Goal: Task Accomplishment & Management: Use online tool/utility

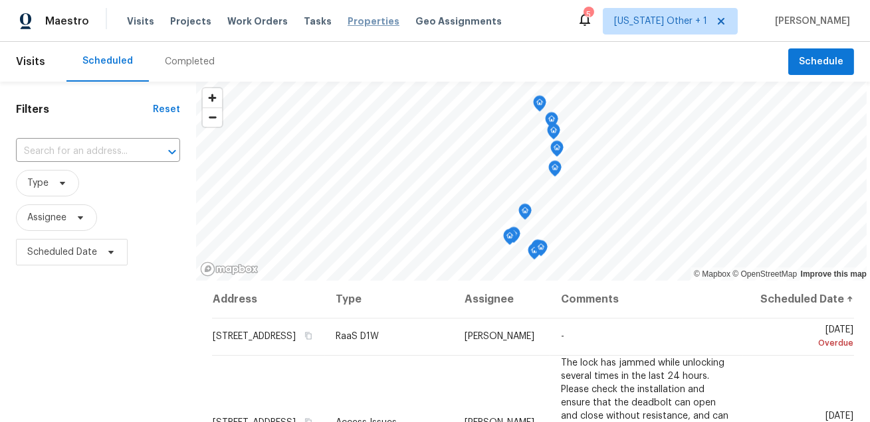
click at [353, 17] on span "Properties" at bounding box center [373, 21] width 52 height 13
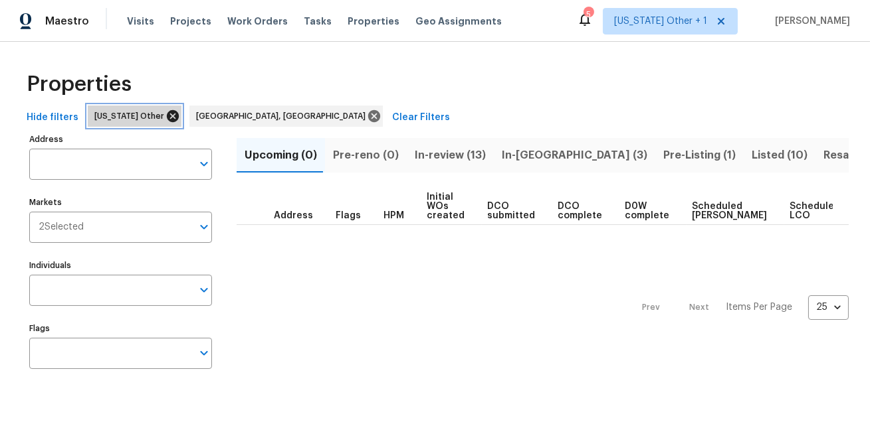
click at [167, 114] on icon at bounding box center [173, 116] width 12 height 12
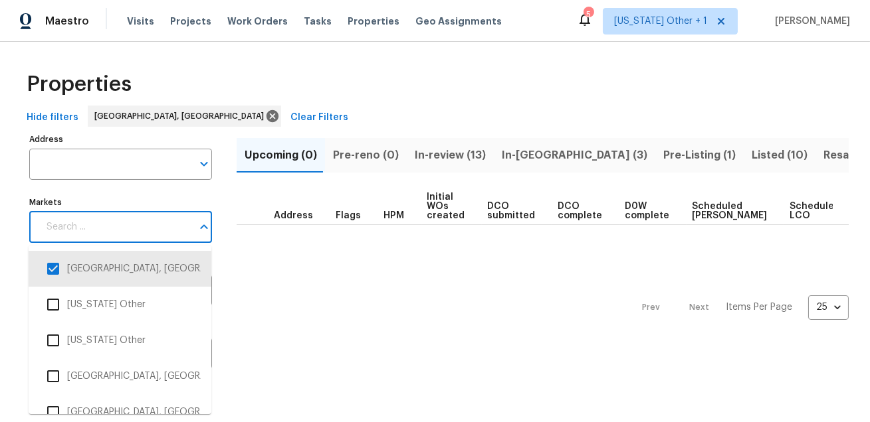
click at [157, 225] on input "Markets" at bounding box center [115, 227] width 153 height 31
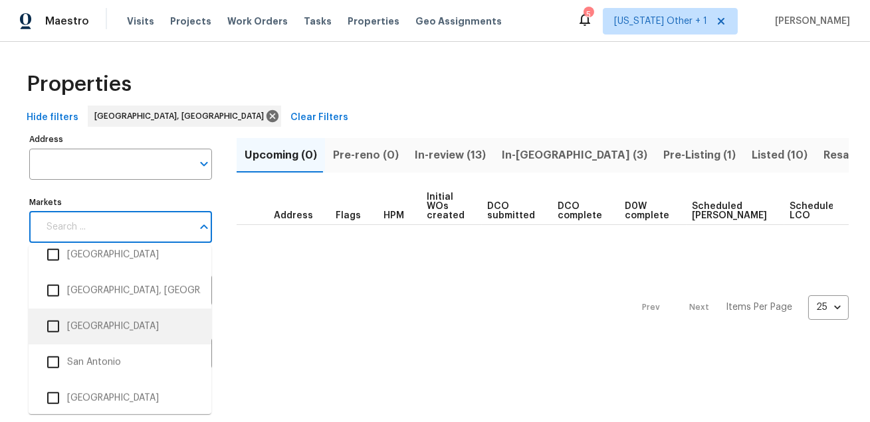
scroll to position [2818, 0]
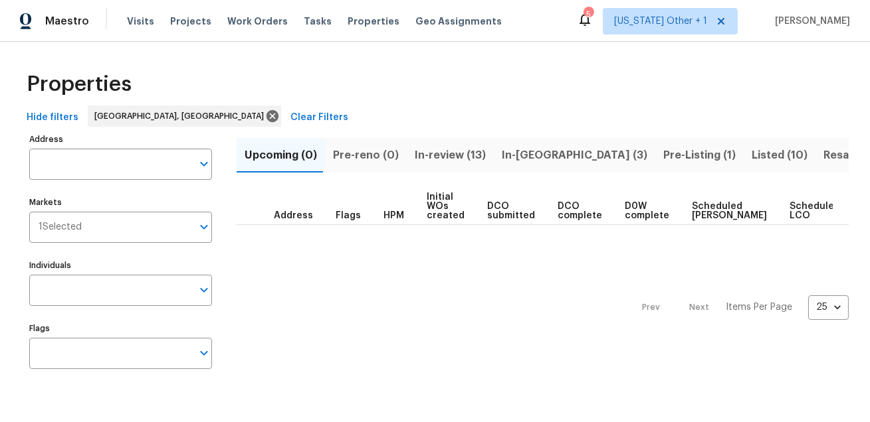
click at [266, 286] on div "Prev Next Items Per Page 25 25 ​" at bounding box center [542, 303] width 612 height 157
click at [531, 156] on span "In-[GEOGRAPHIC_DATA] (3)" at bounding box center [574, 155] width 145 height 19
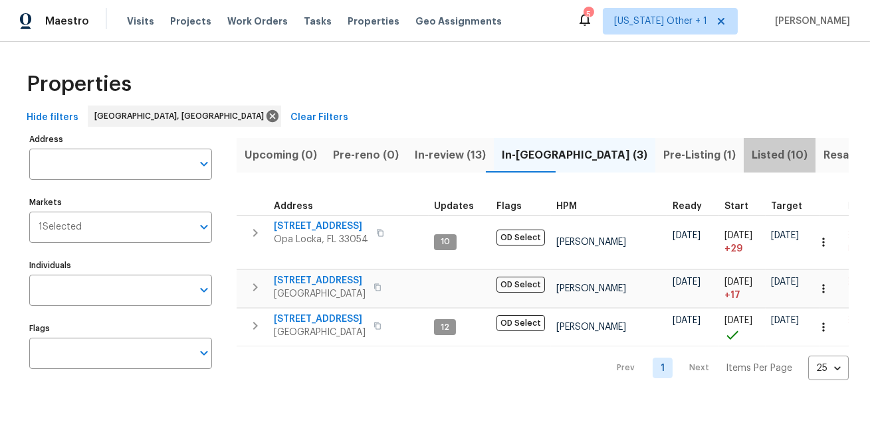
click at [751, 151] on span "Listed (10)" at bounding box center [779, 155] width 56 height 19
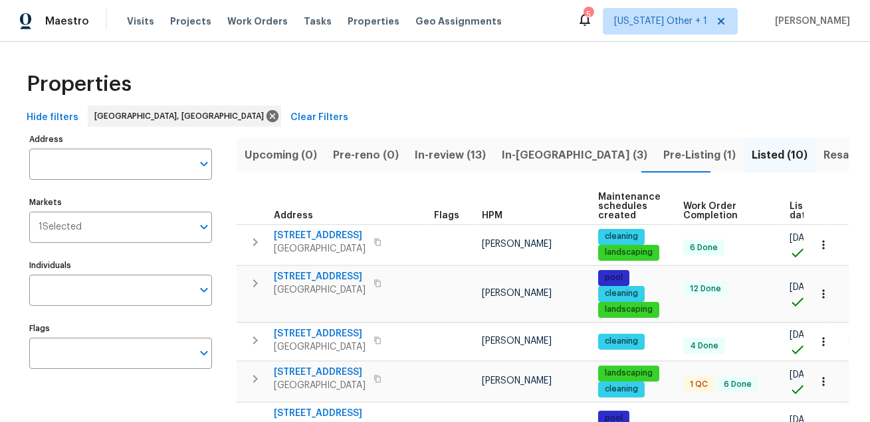
click at [46, 116] on span "Hide filters" at bounding box center [53, 118] width 52 height 17
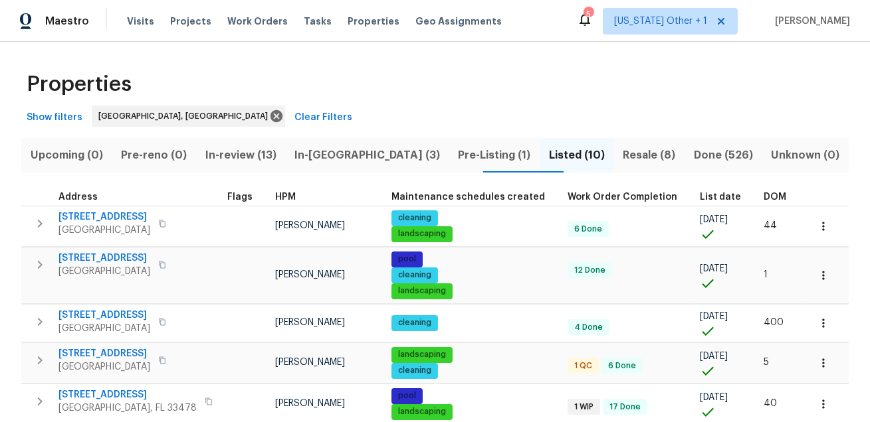
click at [763, 199] on span "DOM" at bounding box center [774, 197] width 23 height 9
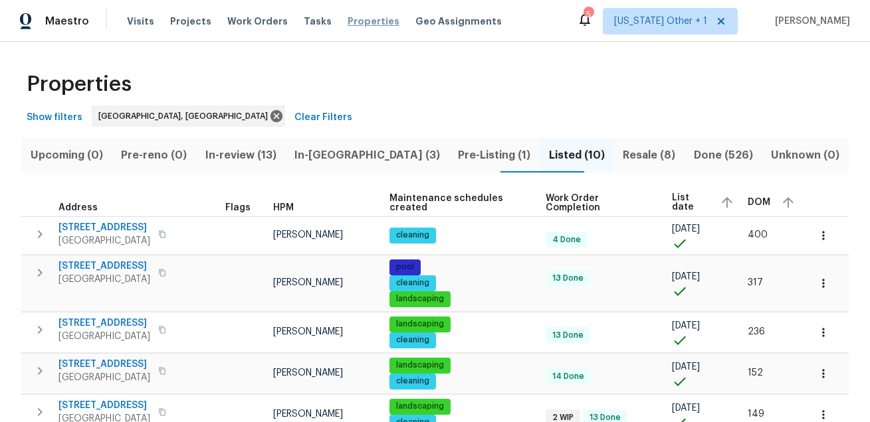
click at [347, 19] on span "Properties" at bounding box center [373, 21] width 52 height 13
click at [66, 120] on span "Show filters" at bounding box center [55, 118] width 56 height 17
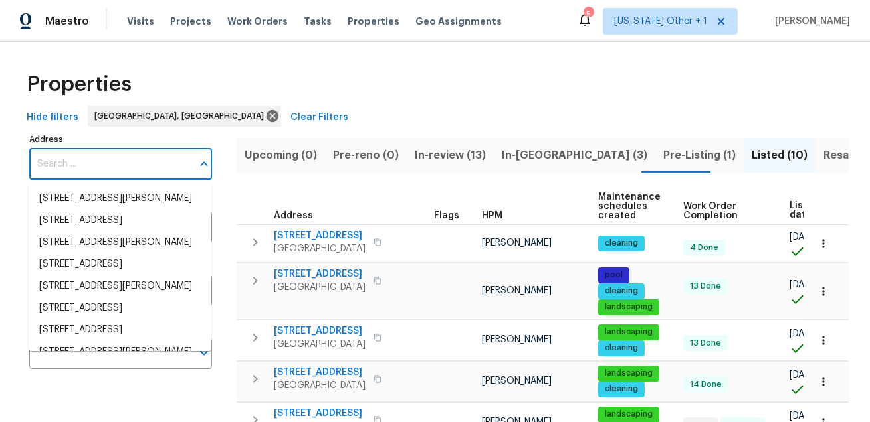
click at [57, 153] on input "Address" at bounding box center [110, 164] width 163 height 31
type input "v"
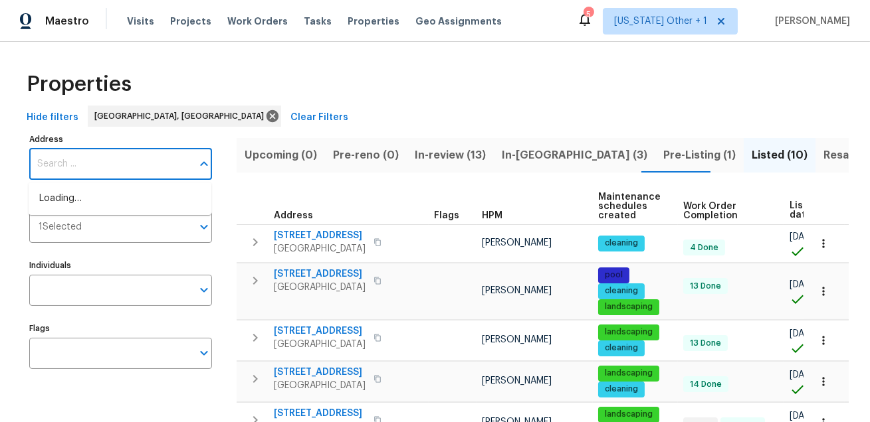
paste input "[STREET_ADDRESS][PERSON_NAME]"
type input "[STREET_ADDRESS][PERSON_NAME]"
click at [48, 198] on li "[STREET_ADDRESS]" at bounding box center [120, 199] width 183 height 22
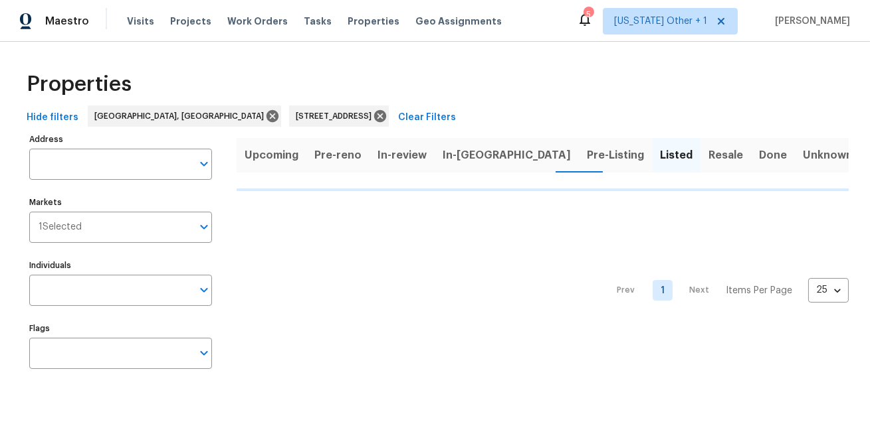
type input "[STREET_ADDRESS]"
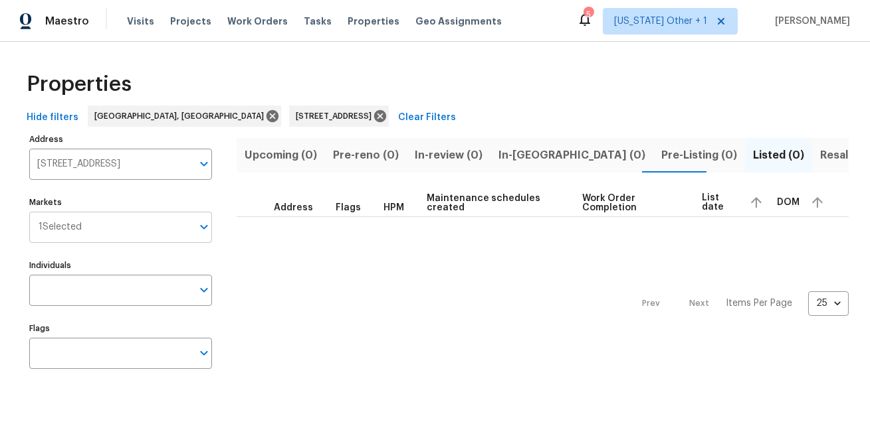
click at [76, 225] on span "1 Selected" at bounding box center [60, 227] width 43 height 11
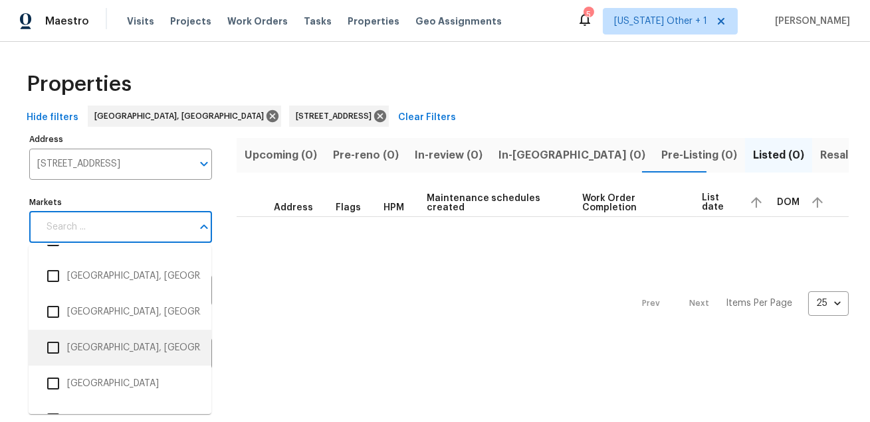
scroll to position [108, 0]
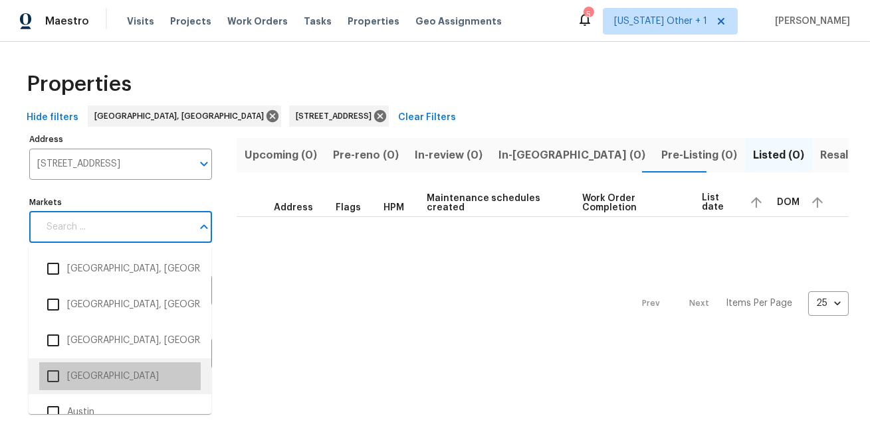
click at [78, 377] on li "[GEOGRAPHIC_DATA]" at bounding box center [119, 377] width 161 height 28
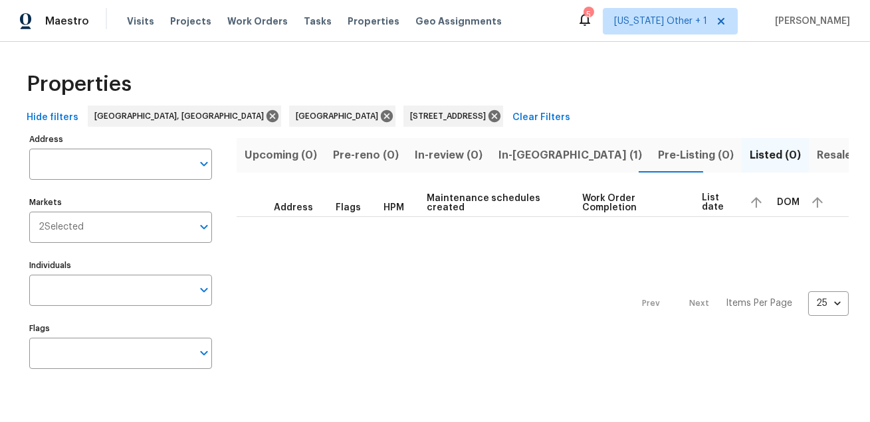
type input "[STREET_ADDRESS]"
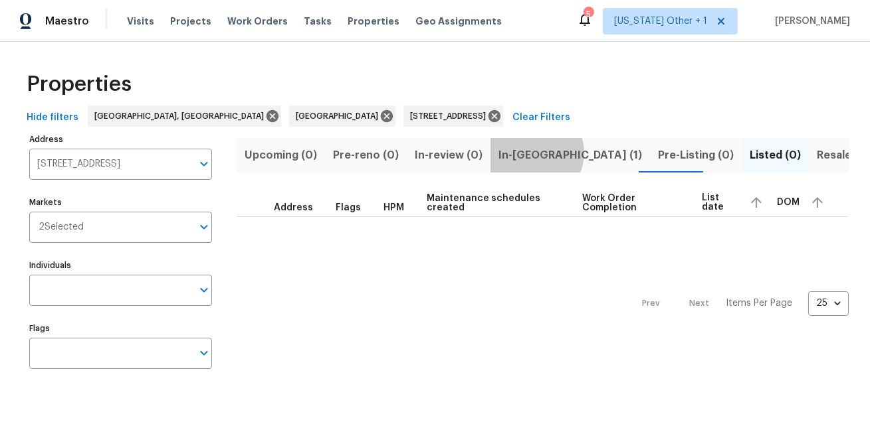
click at [526, 153] on span "In-[GEOGRAPHIC_DATA] (1)" at bounding box center [569, 155] width 143 height 19
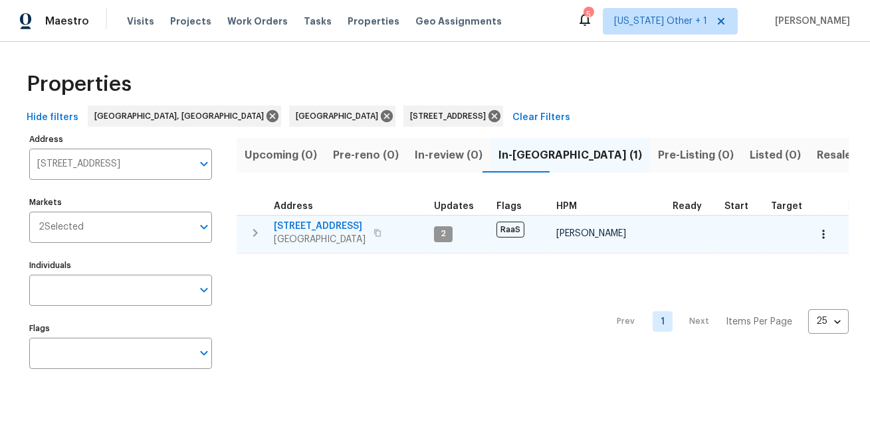
click at [312, 222] on span "[STREET_ADDRESS]" at bounding box center [320, 226] width 92 height 13
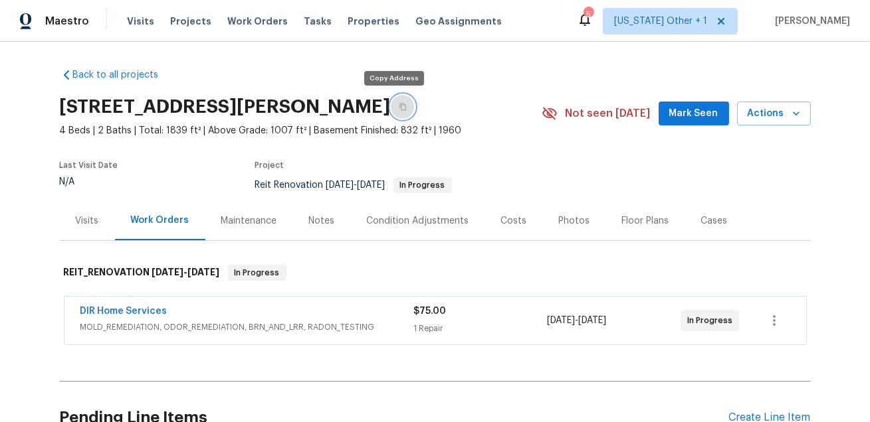
click at [391, 106] on button "button" at bounding box center [403, 107] width 24 height 24
click at [175, 21] on span "Projects" at bounding box center [190, 21] width 41 height 13
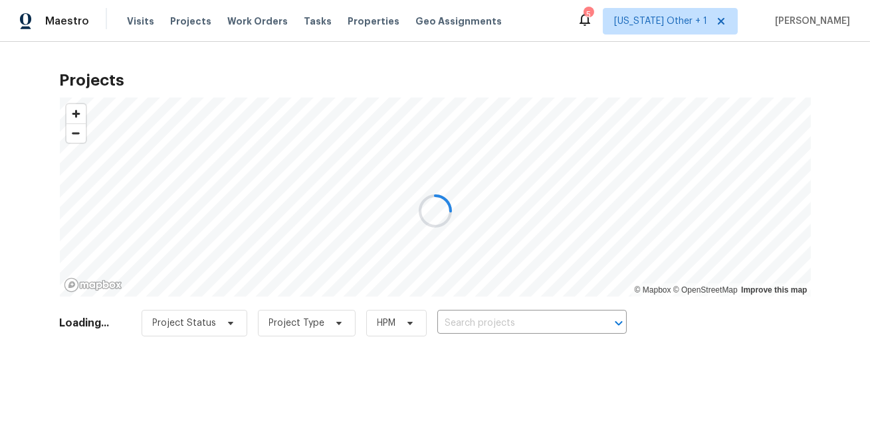
click at [359, 20] on div at bounding box center [435, 211] width 870 height 422
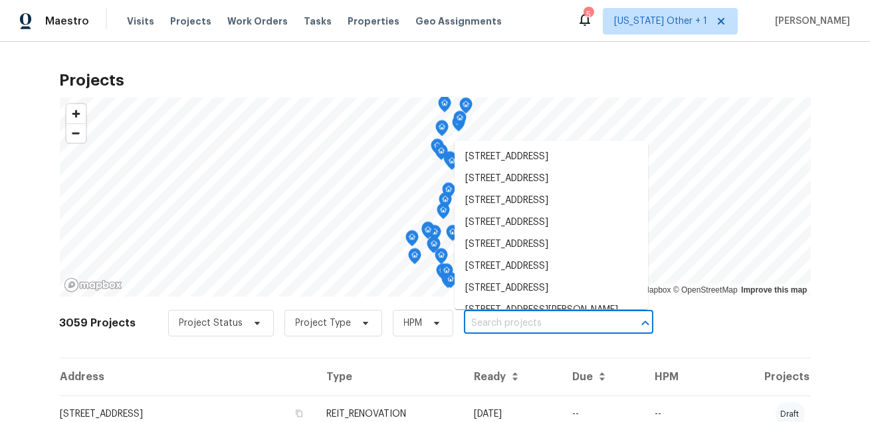
click at [513, 324] on input "text" at bounding box center [540, 324] width 152 height 21
paste input "[STREET_ADDRESS]"
type input "[STREET_ADDRESS]"
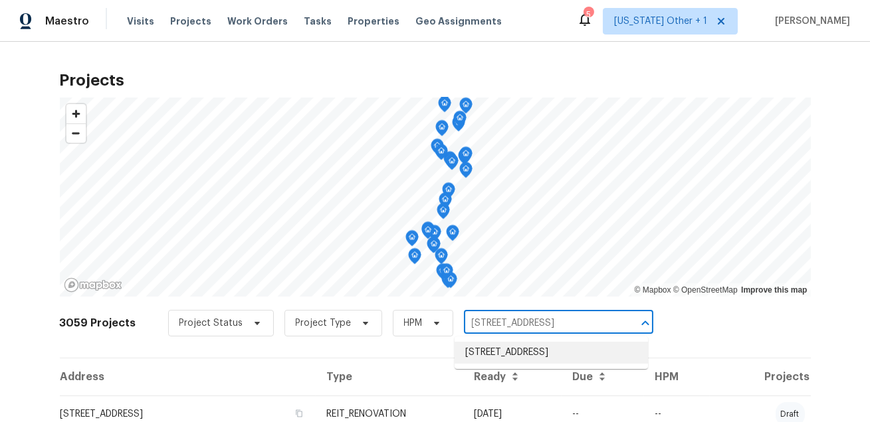
click at [509, 353] on li "[STREET_ADDRESS]" at bounding box center [550, 353] width 193 height 22
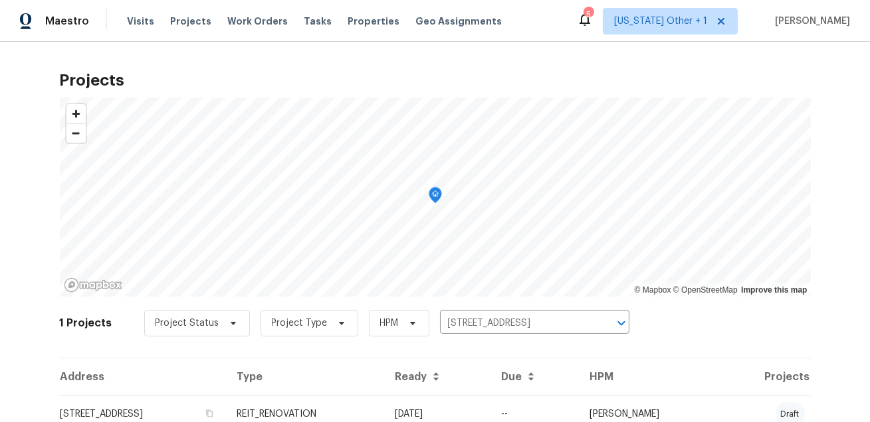
scroll to position [52, 0]
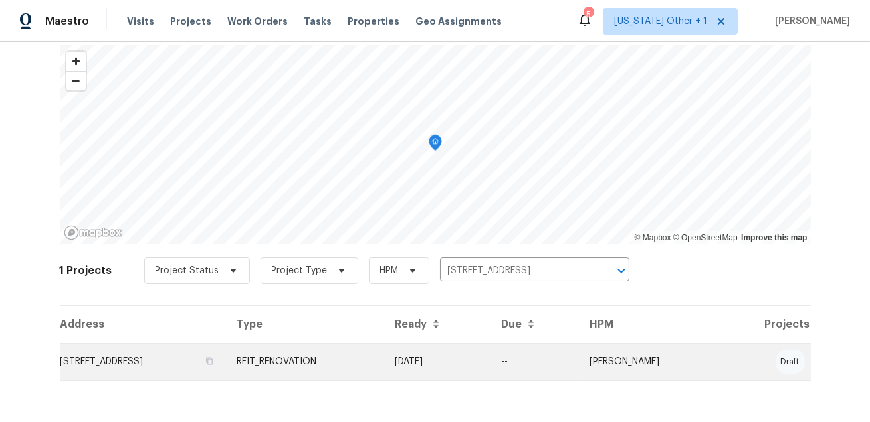
click at [191, 355] on td "[STREET_ADDRESS]" at bounding box center [143, 361] width 167 height 37
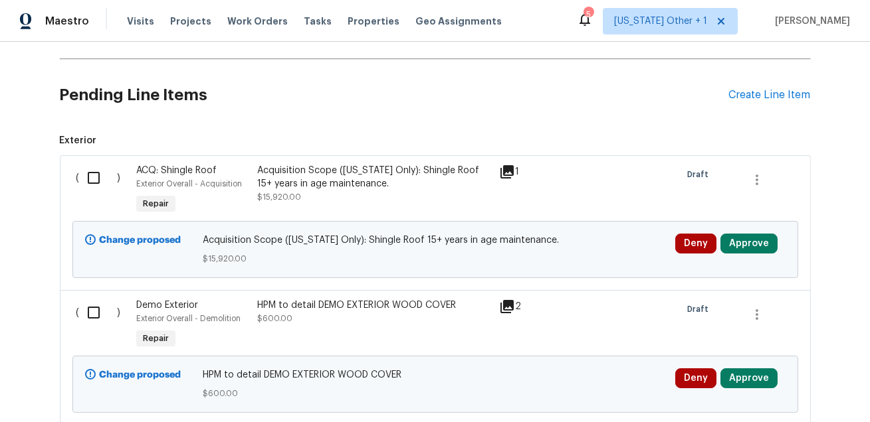
scroll to position [367, 0]
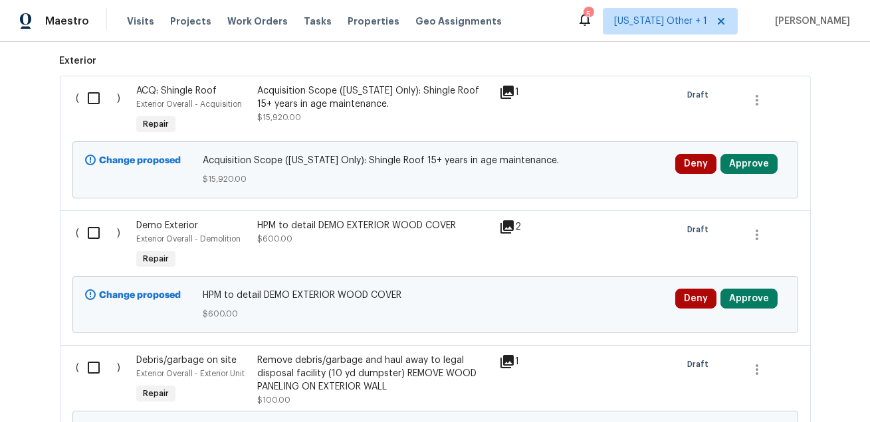
click at [92, 96] on input "checkbox" at bounding box center [99, 98] width 38 height 28
checkbox input "true"
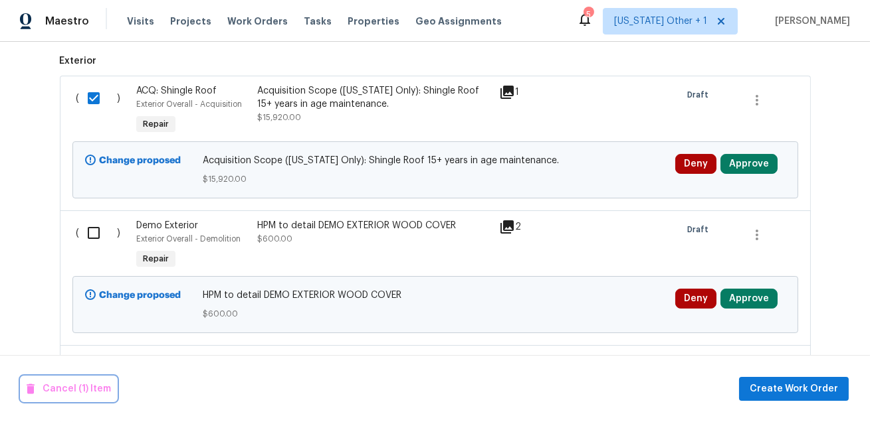
click at [75, 383] on span "Cancel (1) Item" at bounding box center [69, 389] width 84 height 17
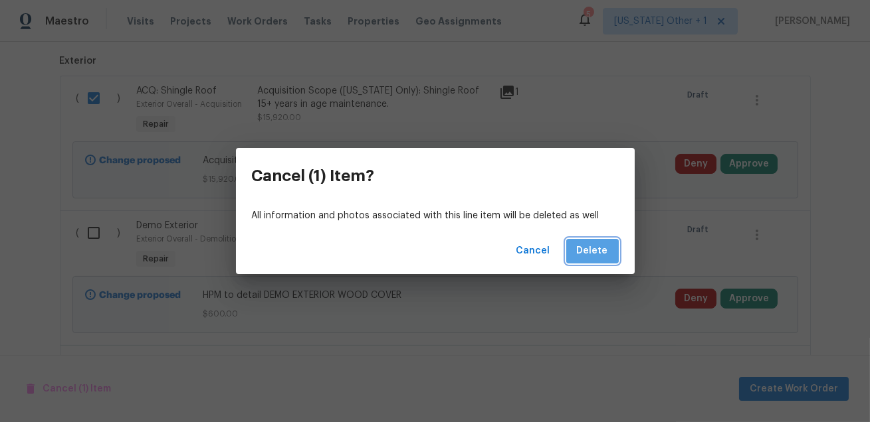
click at [601, 246] on span "Delete" at bounding box center [592, 251] width 31 height 17
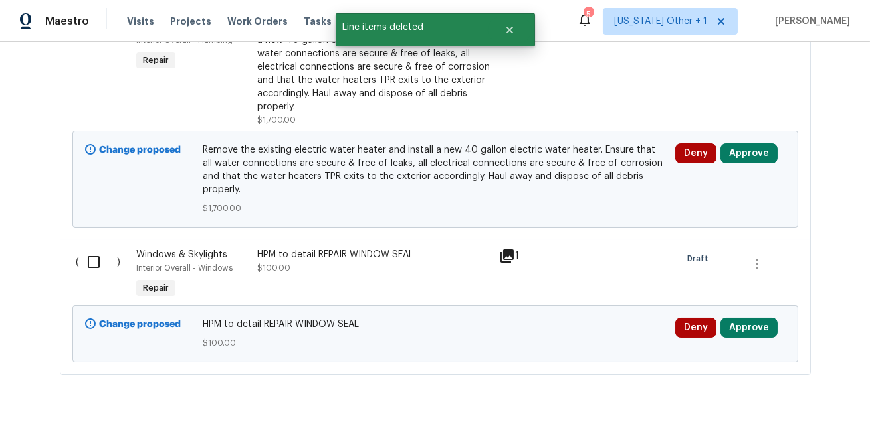
scroll to position [4763, 0]
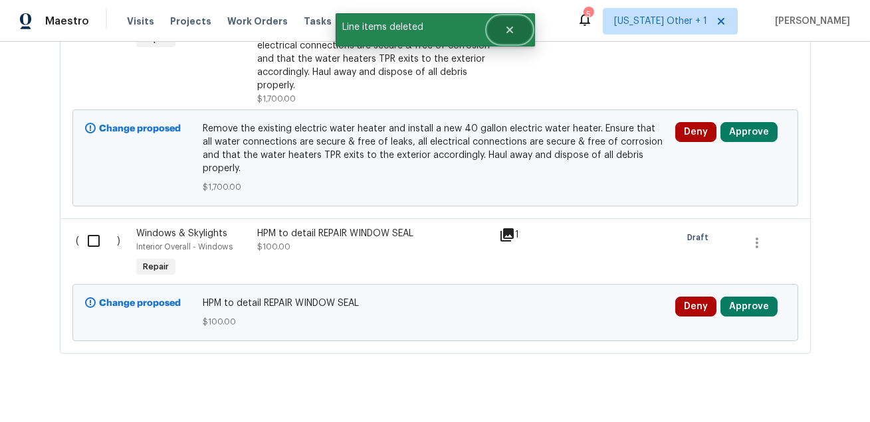
click at [517, 33] on button "Close" at bounding box center [510, 30] width 44 height 27
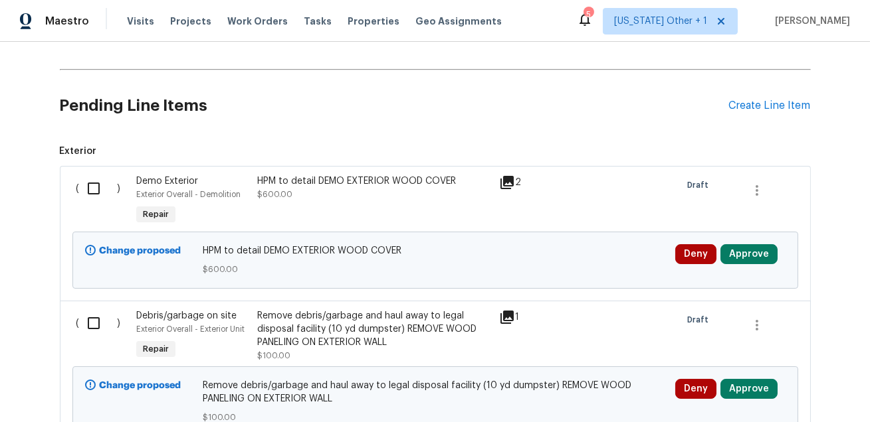
scroll to position [279, 0]
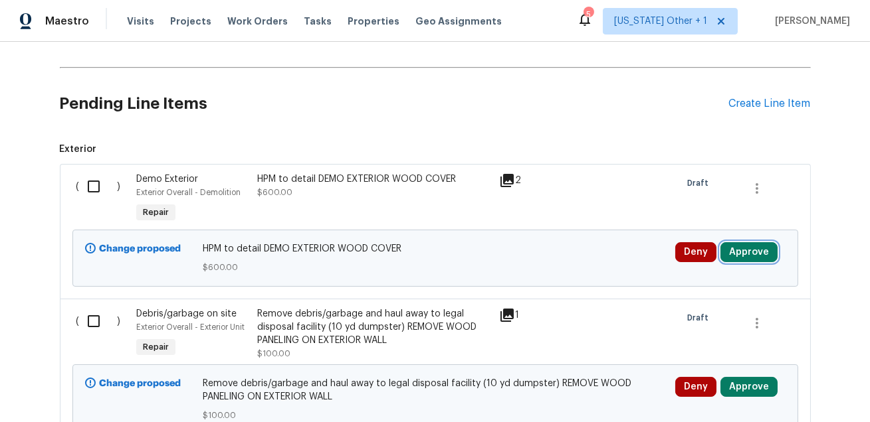
click at [747, 260] on button "Approve" at bounding box center [748, 252] width 57 height 20
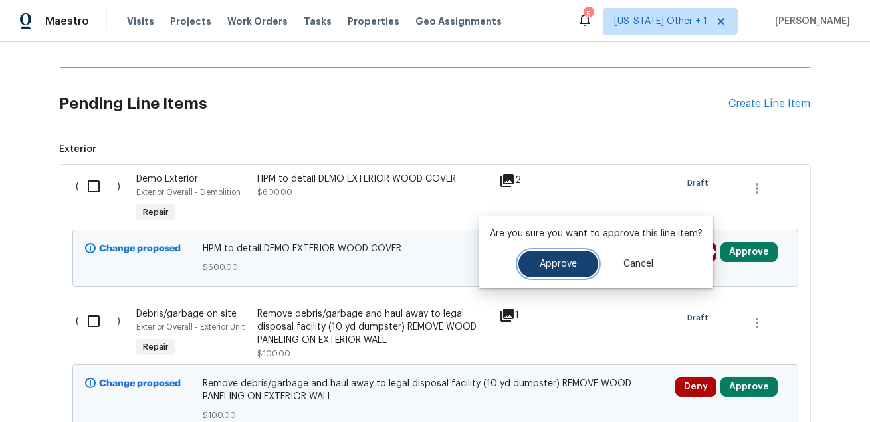
click at [588, 260] on button "Approve" at bounding box center [558, 264] width 80 height 27
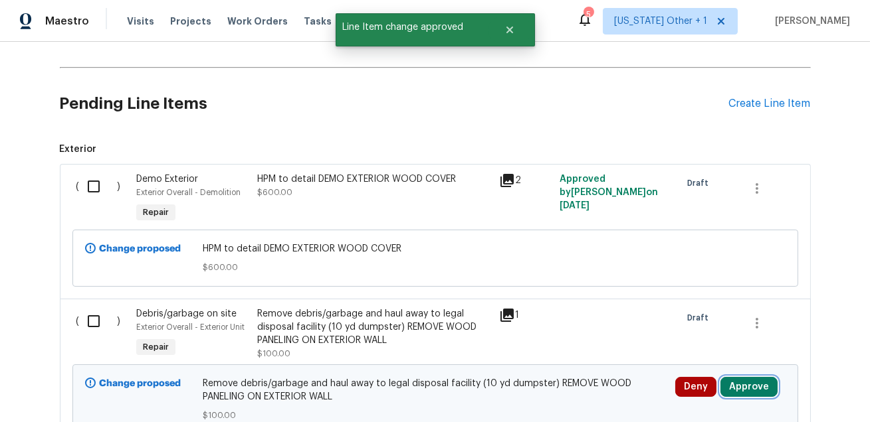
click at [734, 380] on button "Approve" at bounding box center [748, 387] width 57 height 20
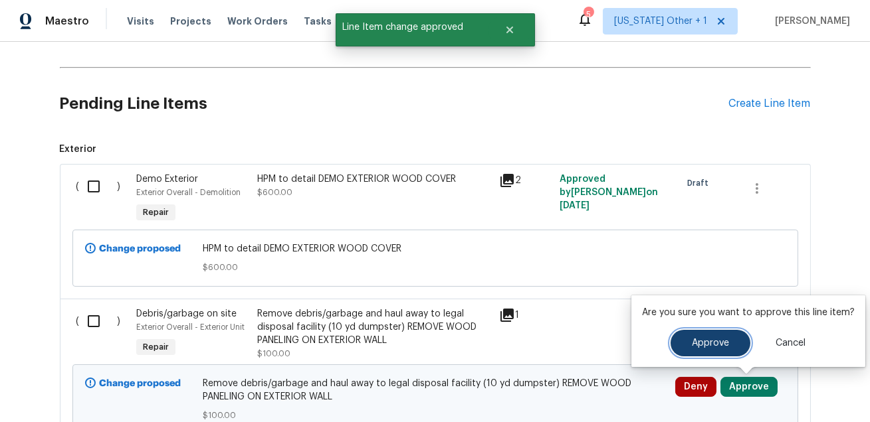
click at [678, 347] on button "Approve" at bounding box center [710, 343] width 80 height 27
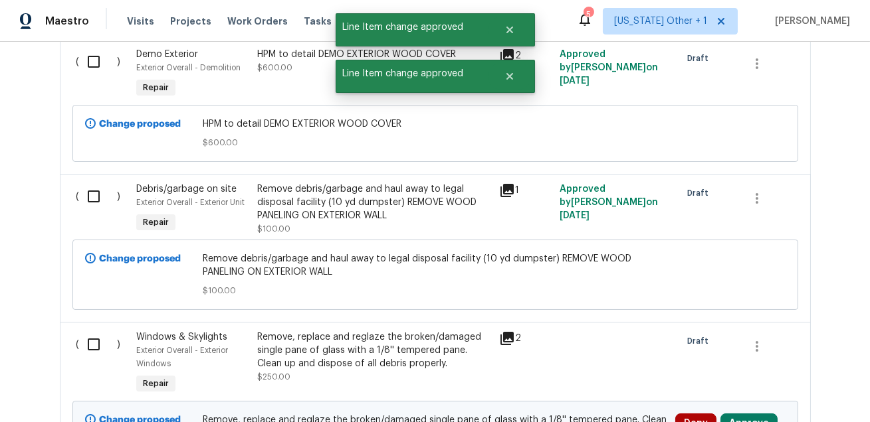
scroll to position [464, 0]
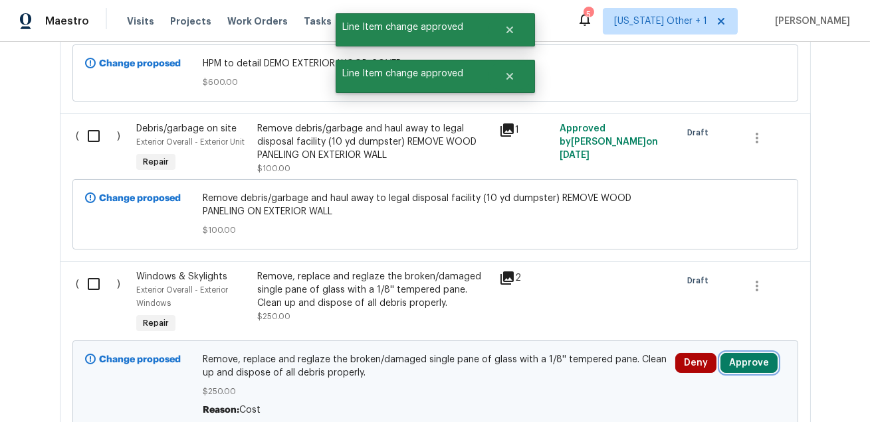
click at [739, 362] on button "Approve" at bounding box center [748, 363] width 57 height 20
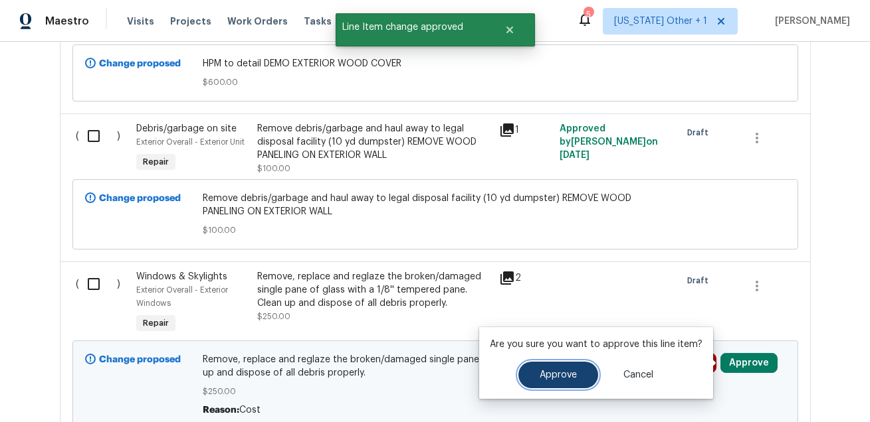
click at [572, 374] on span "Approve" at bounding box center [557, 376] width 37 height 10
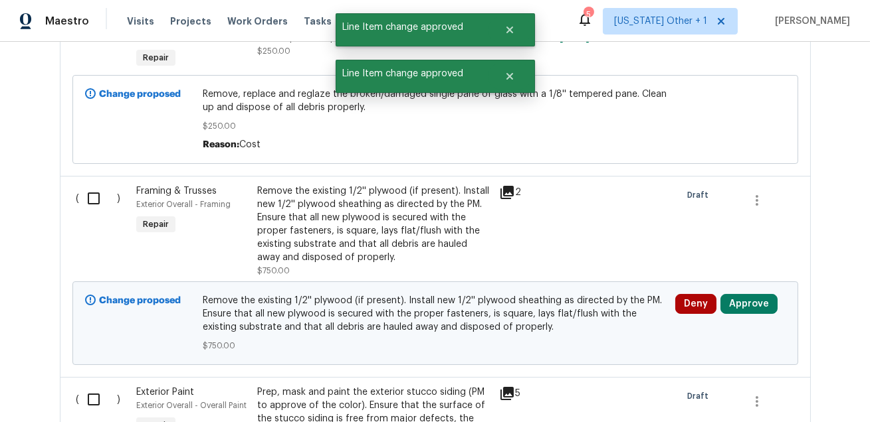
scroll to position [753, 0]
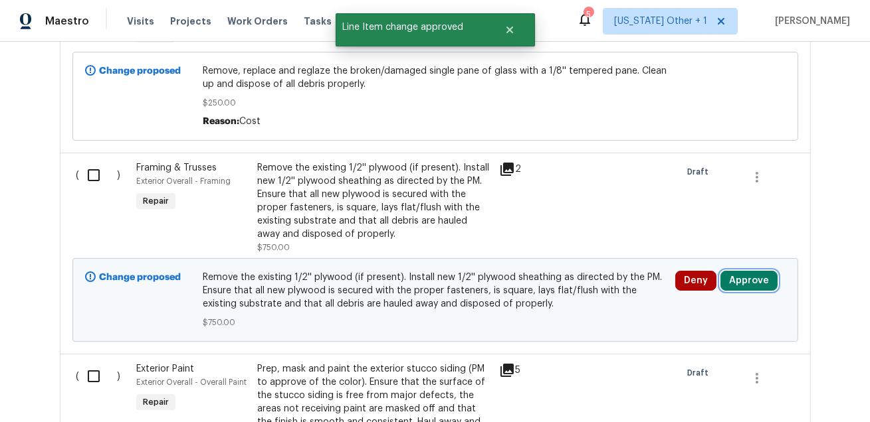
click at [731, 288] on button "Approve" at bounding box center [748, 281] width 57 height 20
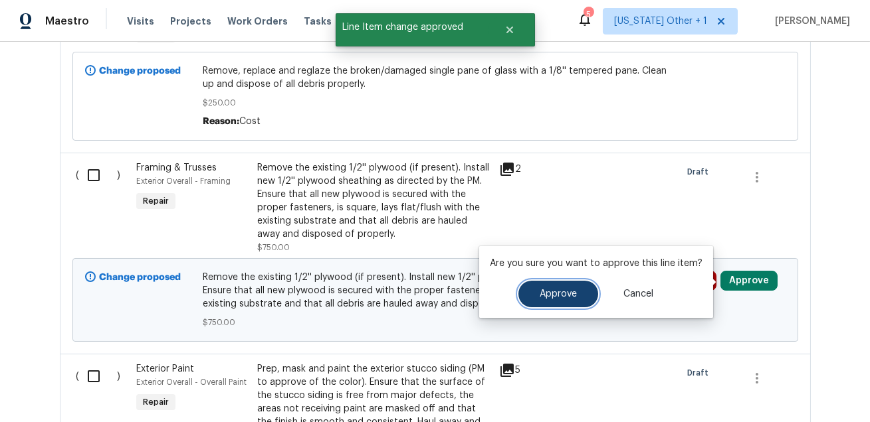
click at [550, 292] on span "Approve" at bounding box center [557, 295] width 37 height 10
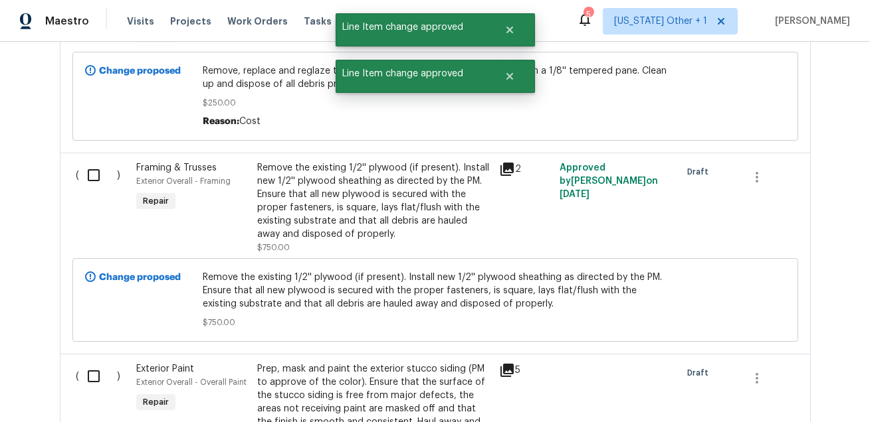
scroll to position [895, 0]
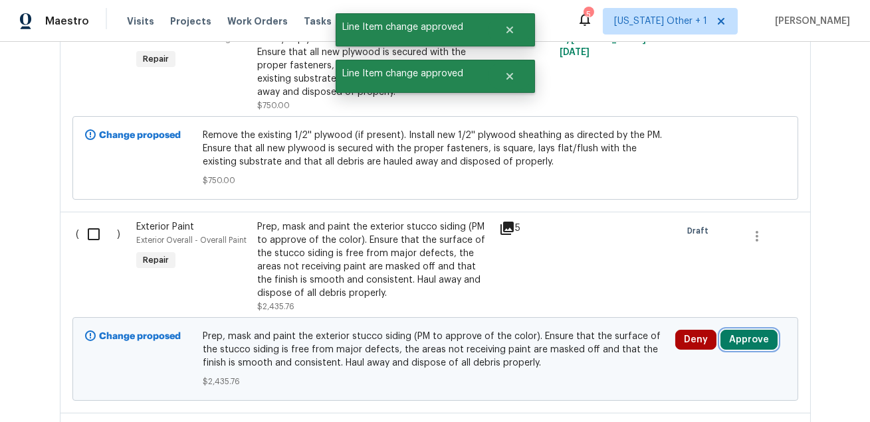
click at [758, 333] on button "Approve" at bounding box center [748, 340] width 57 height 20
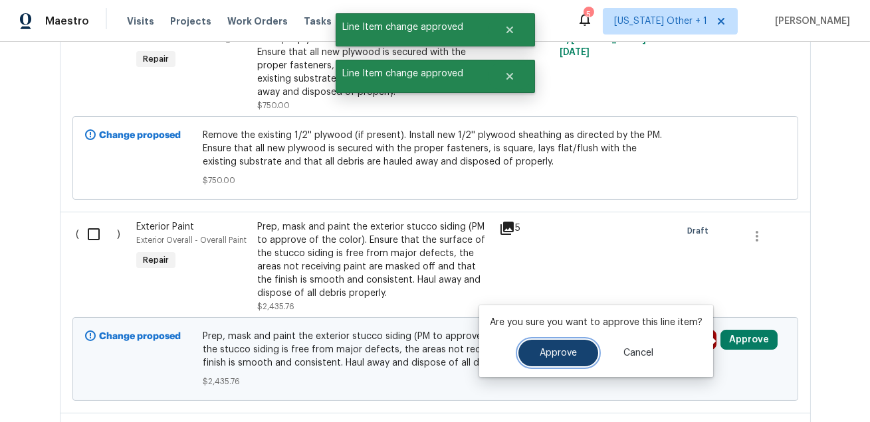
click at [565, 347] on button "Approve" at bounding box center [558, 353] width 80 height 27
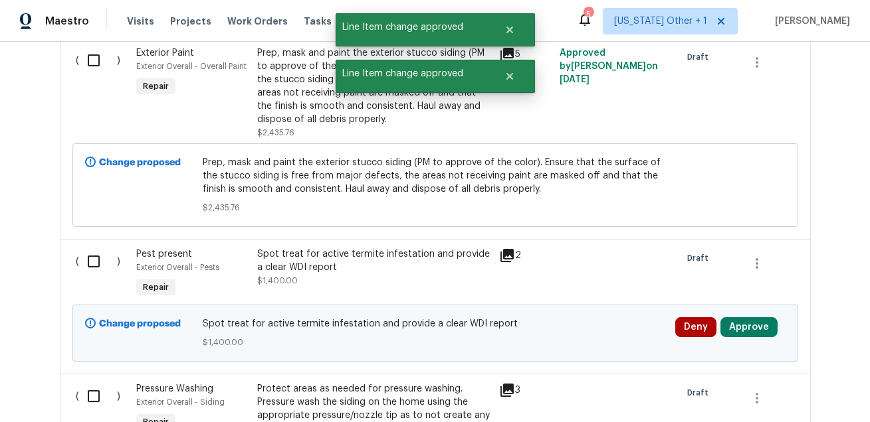
scroll to position [1084, 0]
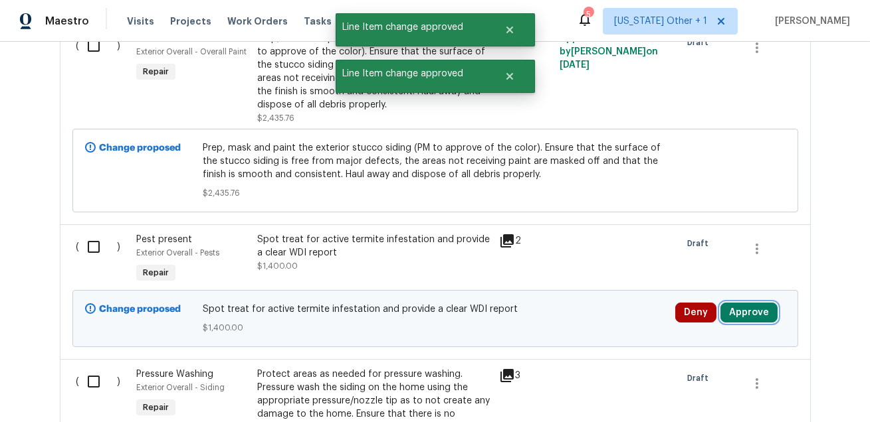
click at [739, 314] on button "Approve" at bounding box center [748, 313] width 57 height 20
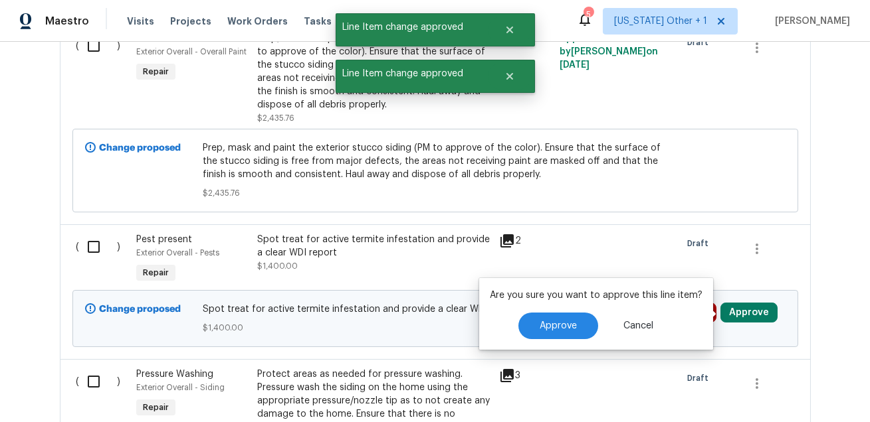
click at [533, 312] on div "Are you sure you want to approve this line item? Approve Cancel" at bounding box center [596, 314] width 234 height 72
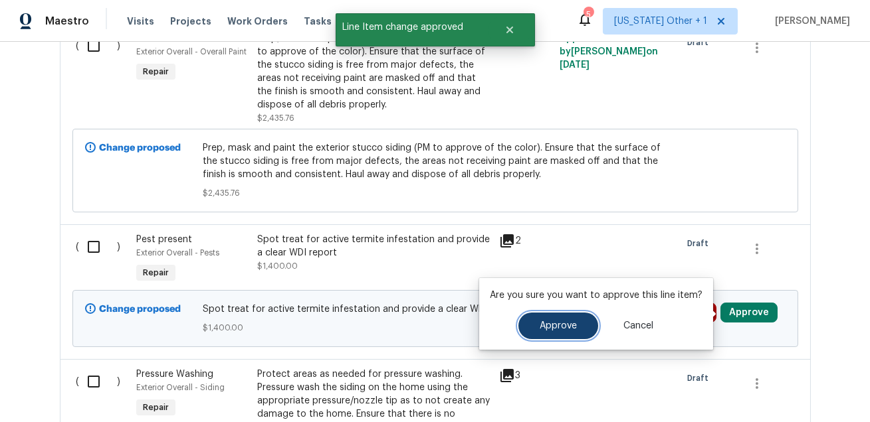
click at [534, 333] on button "Approve" at bounding box center [558, 326] width 80 height 27
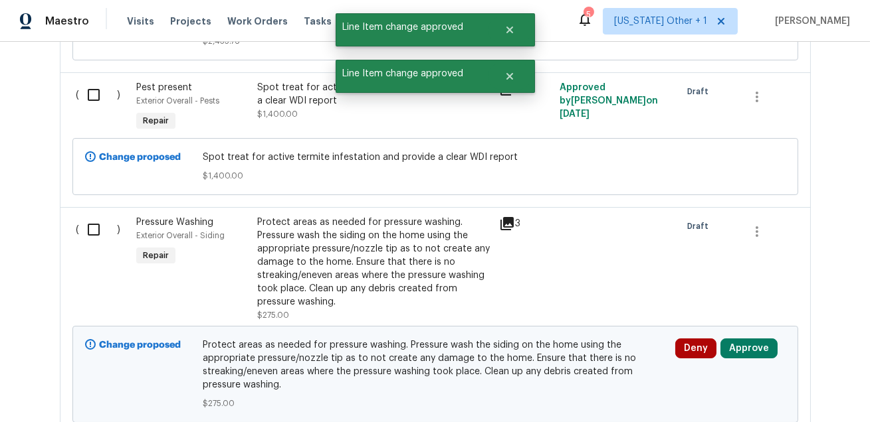
scroll to position [1268, 0]
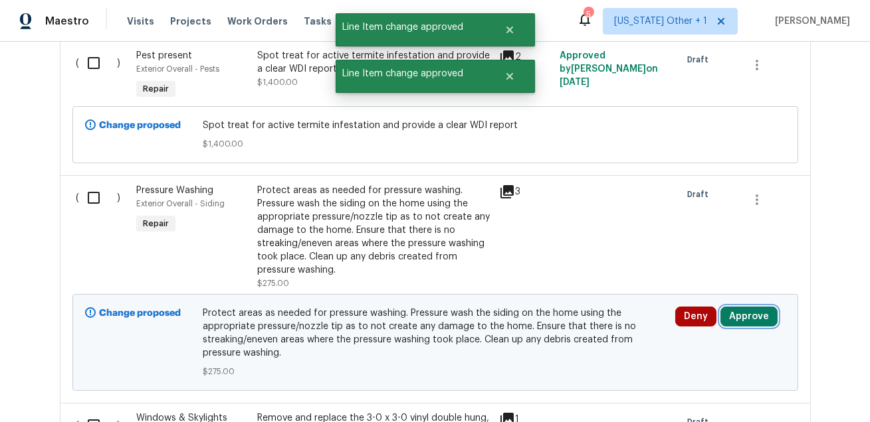
click at [766, 314] on button "Approve" at bounding box center [748, 317] width 57 height 20
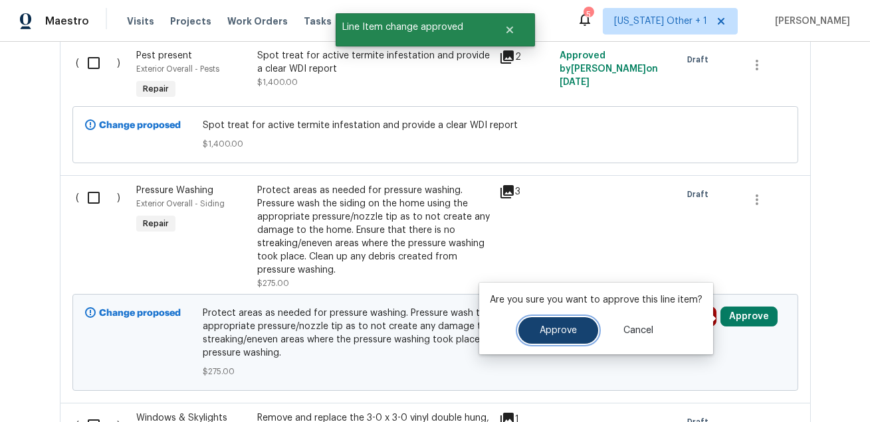
click at [557, 327] on span "Approve" at bounding box center [557, 331] width 37 height 10
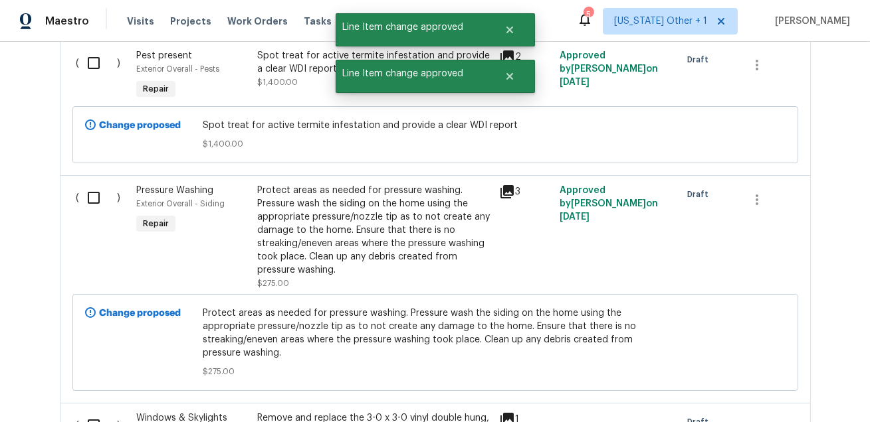
scroll to position [1422, 0]
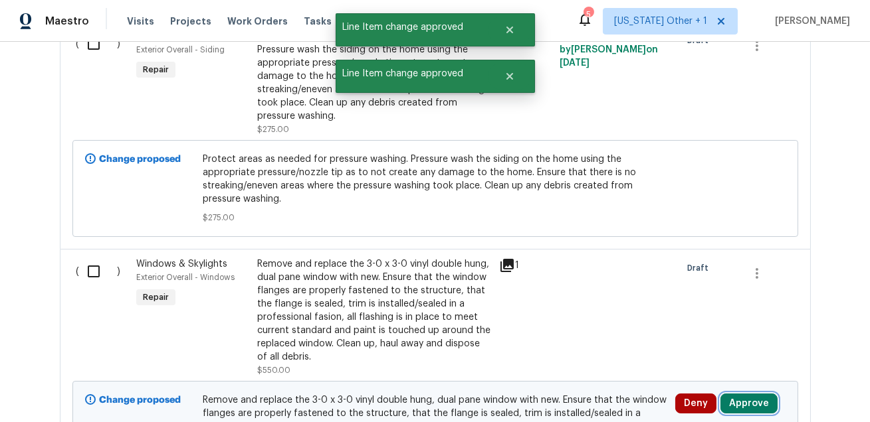
click at [751, 407] on button "Approve" at bounding box center [748, 404] width 57 height 20
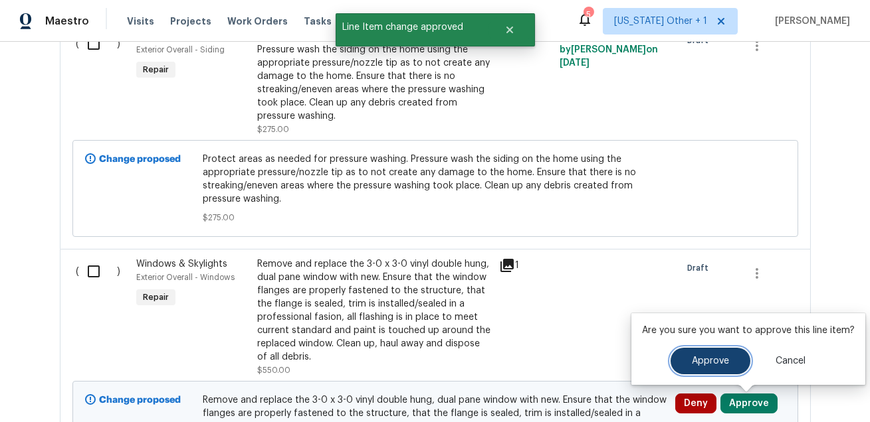
click at [687, 361] on button "Approve" at bounding box center [710, 361] width 80 height 27
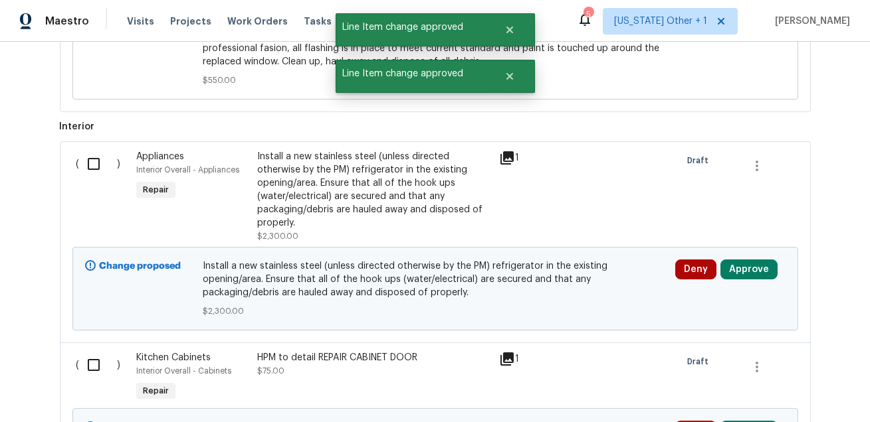
scroll to position [1836, 0]
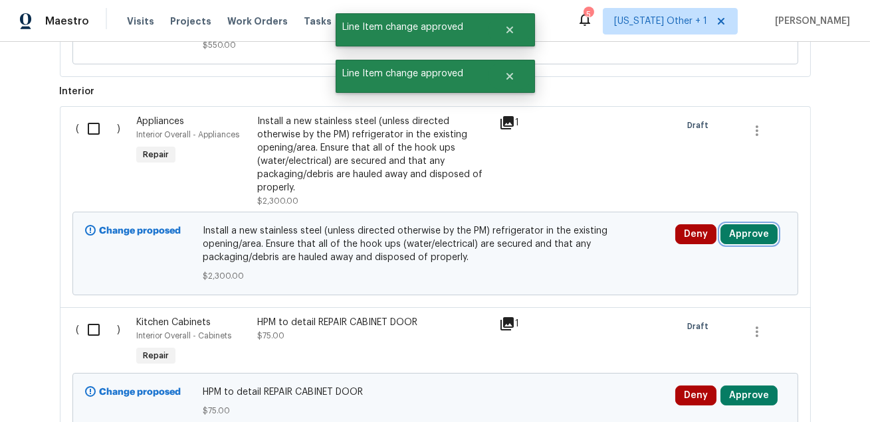
click at [744, 240] on button "Approve" at bounding box center [748, 235] width 57 height 20
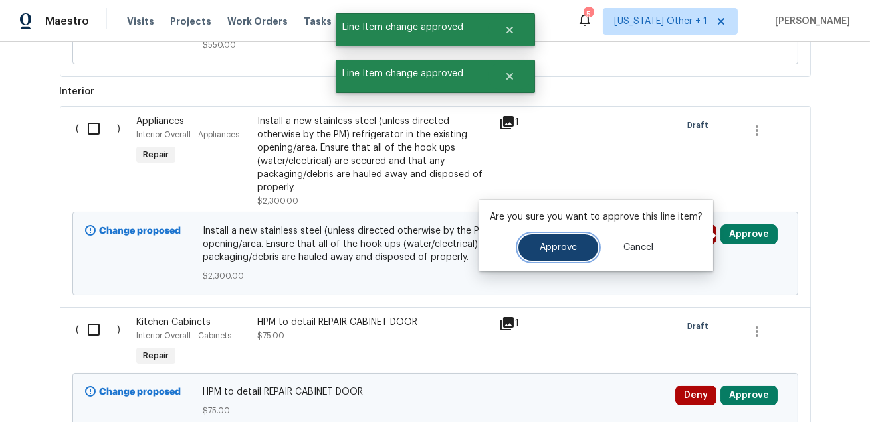
click at [546, 240] on button "Approve" at bounding box center [558, 247] width 80 height 27
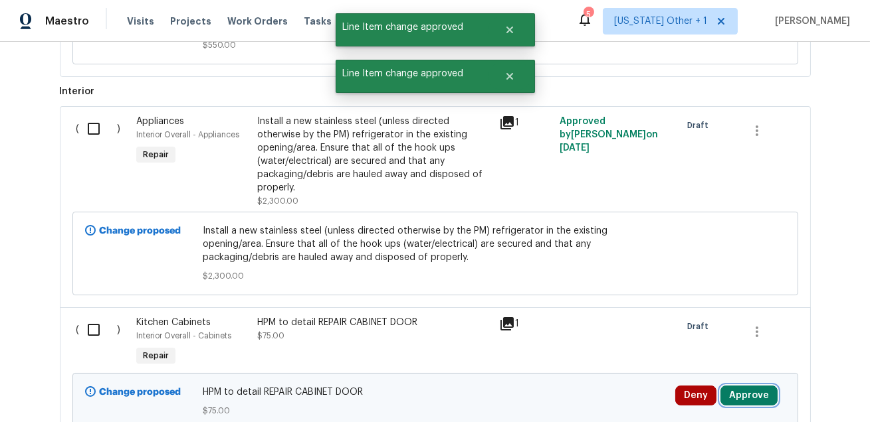
click at [748, 394] on button "Approve" at bounding box center [748, 396] width 57 height 20
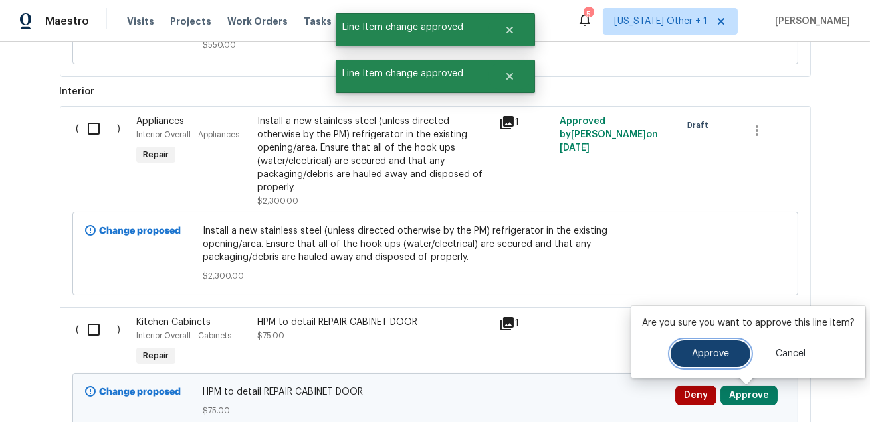
click at [703, 366] on button "Approve" at bounding box center [710, 354] width 80 height 27
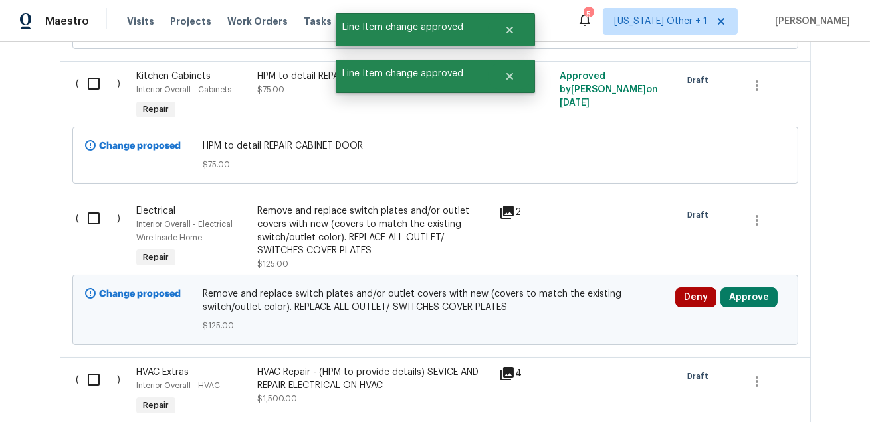
scroll to position [2088, 0]
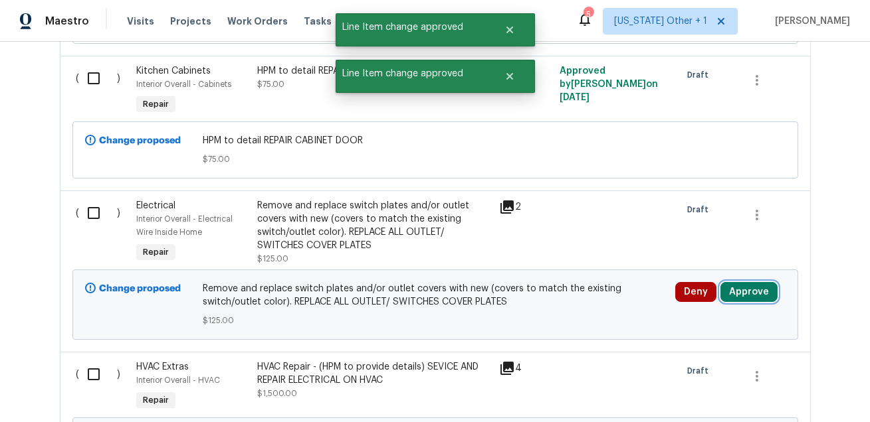
click at [743, 291] on button "Approve" at bounding box center [748, 292] width 57 height 20
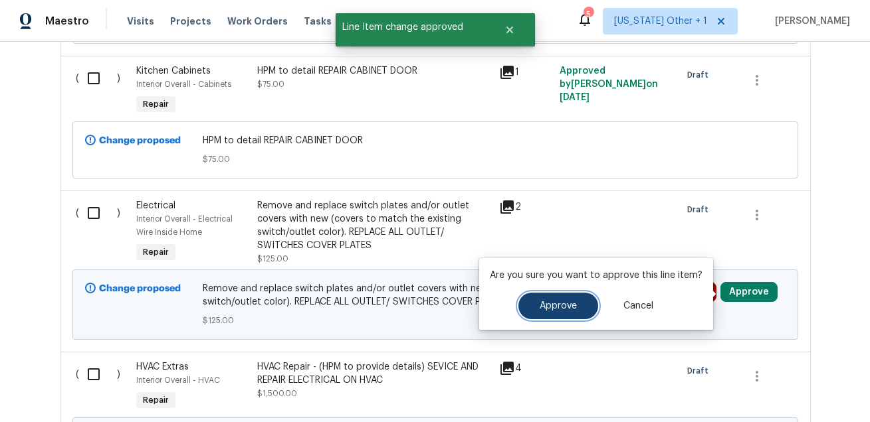
click at [559, 296] on button "Approve" at bounding box center [558, 306] width 80 height 27
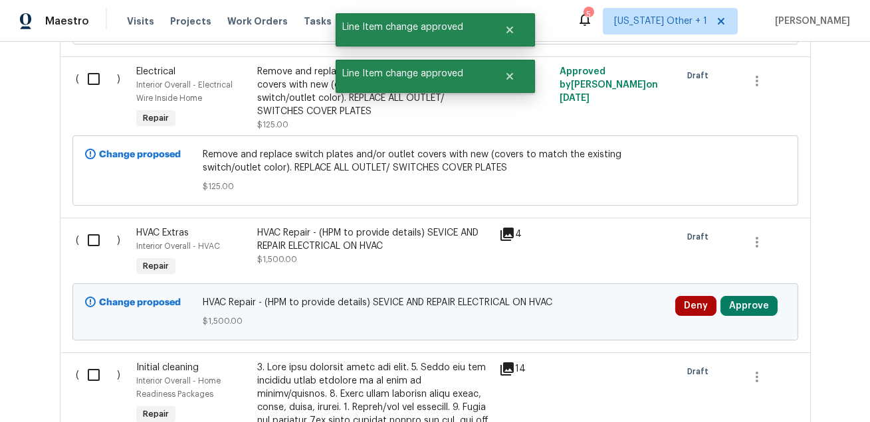
scroll to position [2249, 0]
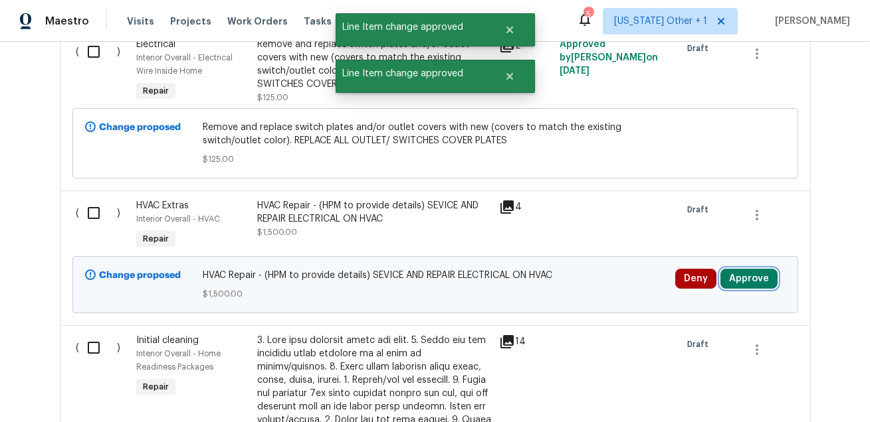
click at [746, 277] on button "Approve" at bounding box center [748, 279] width 57 height 20
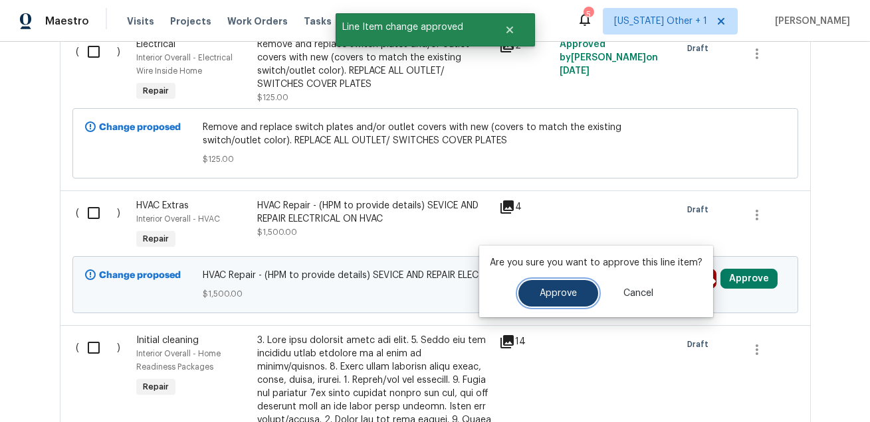
click at [561, 286] on button "Approve" at bounding box center [558, 293] width 80 height 27
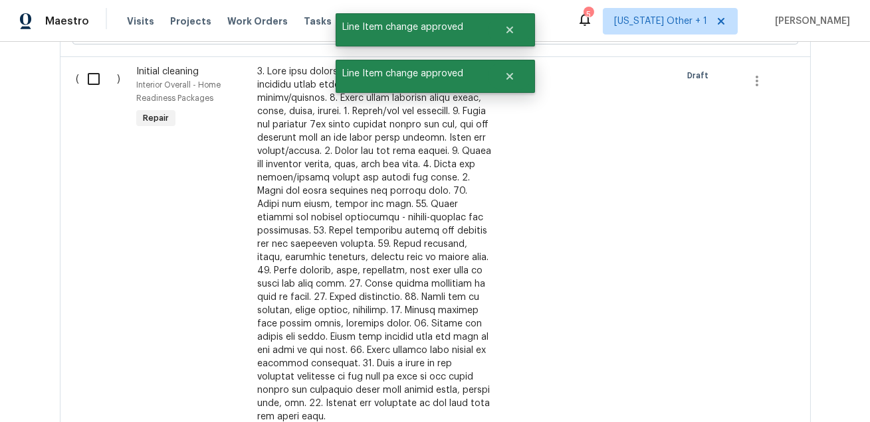
scroll to position [2656, 0]
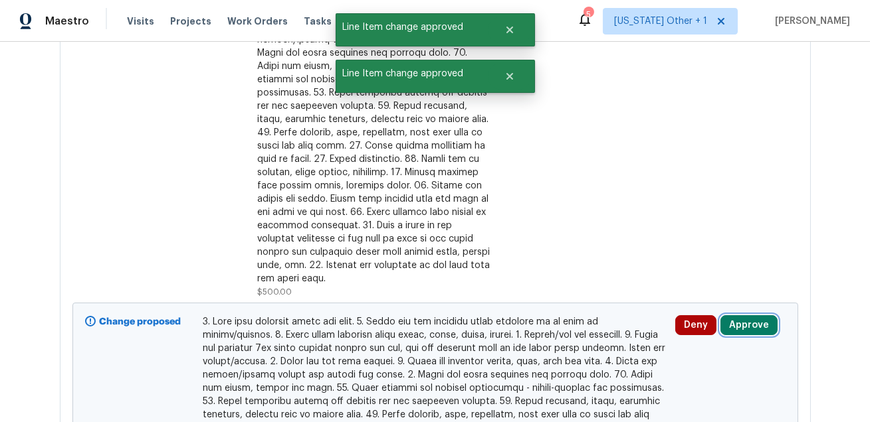
click at [755, 316] on button "Approve" at bounding box center [748, 326] width 57 height 20
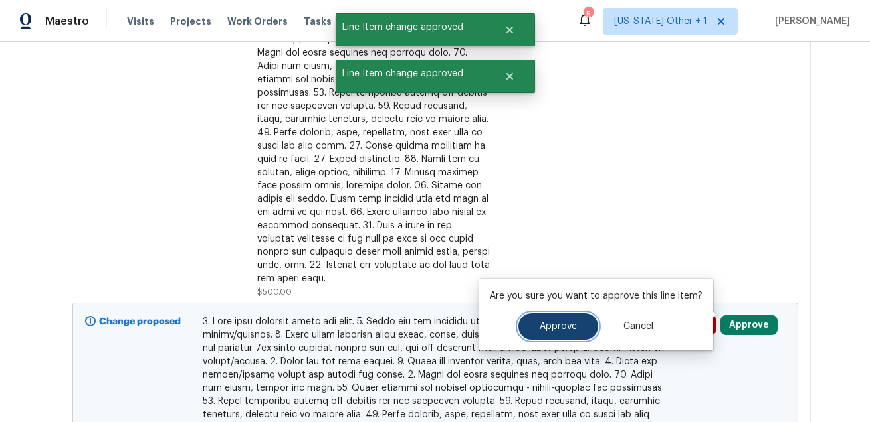
click at [553, 325] on span "Approve" at bounding box center [557, 327] width 37 height 10
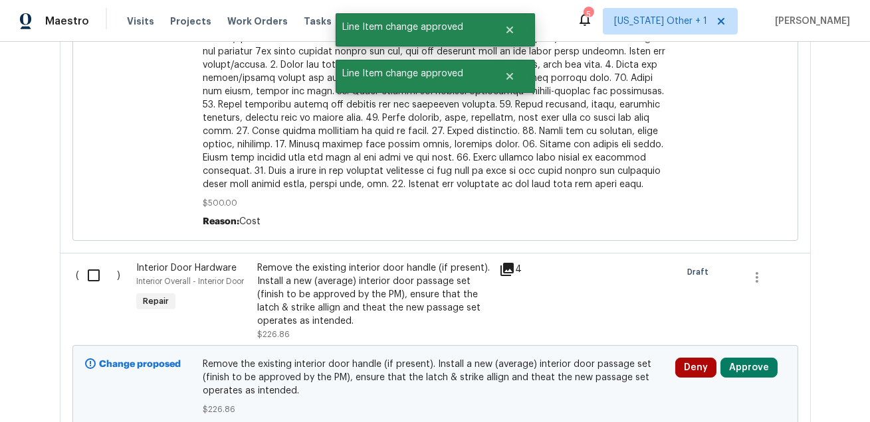
scroll to position [3029, 0]
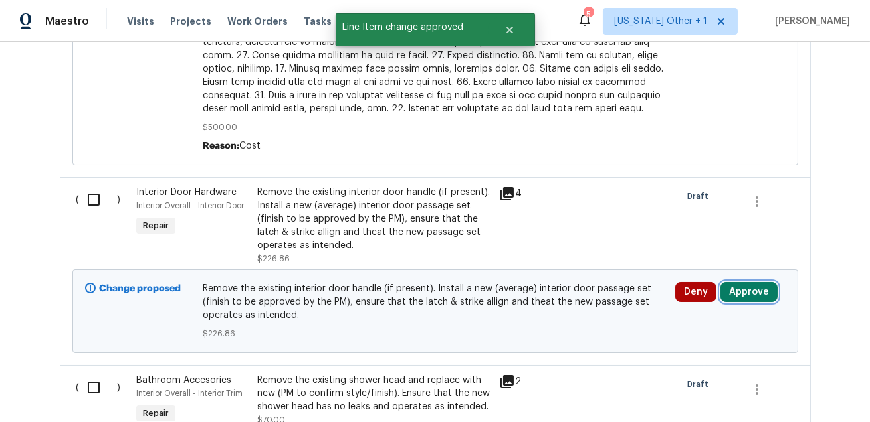
click at [743, 284] on button "Approve" at bounding box center [748, 292] width 57 height 20
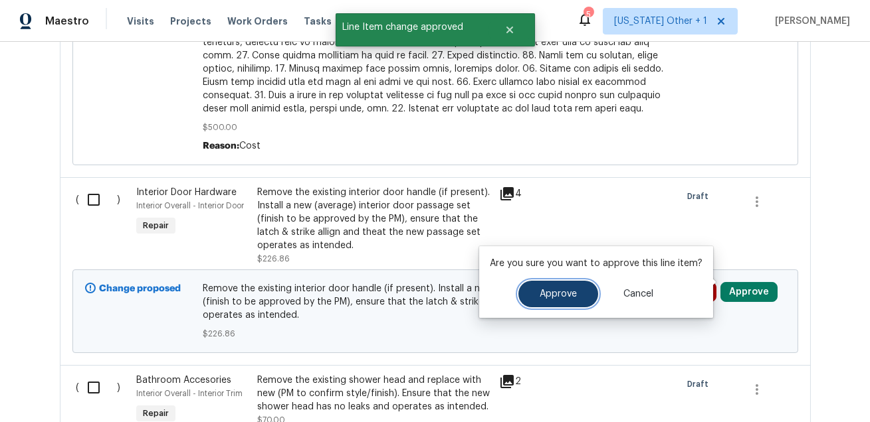
click at [533, 281] on button "Approve" at bounding box center [558, 294] width 80 height 27
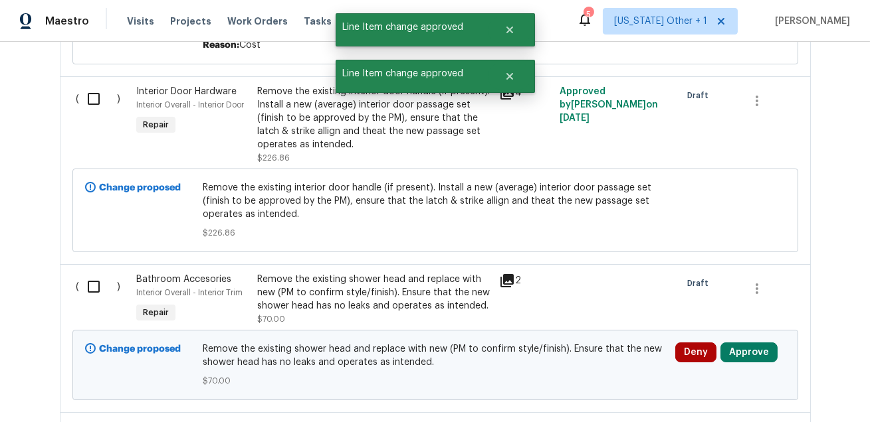
scroll to position [3207, 0]
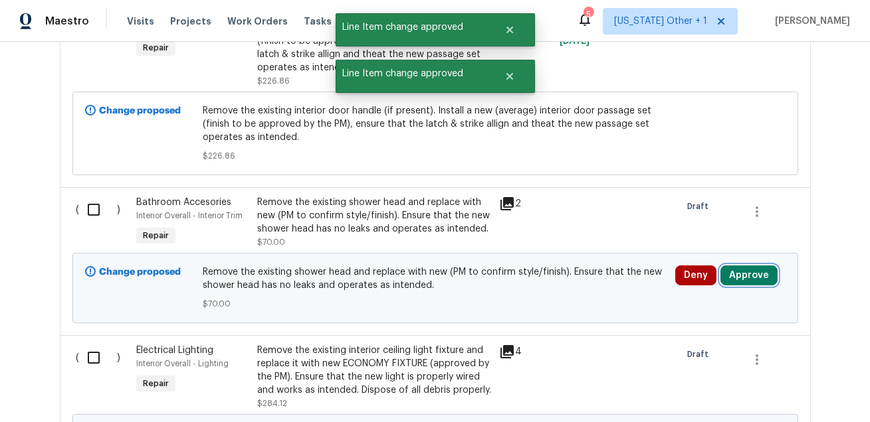
click at [748, 267] on button "Approve" at bounding box center [748, 276] width 57 height 20
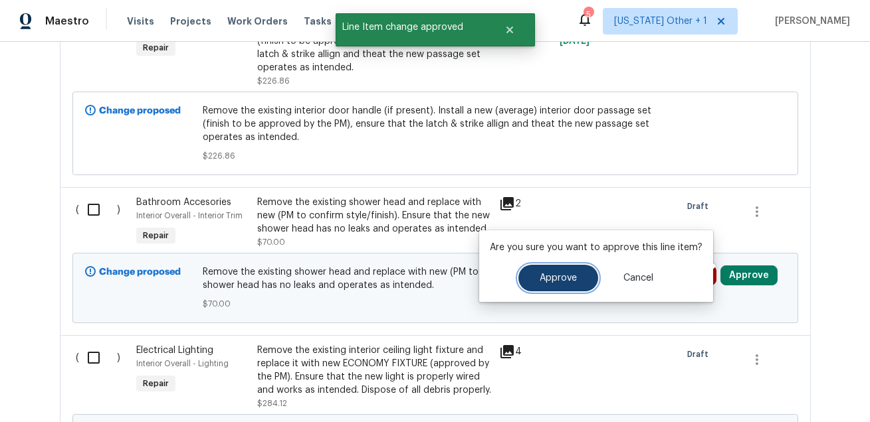
click at [527, 279] on button "Approve" at bounding box center [558, 278] width 80 height 27
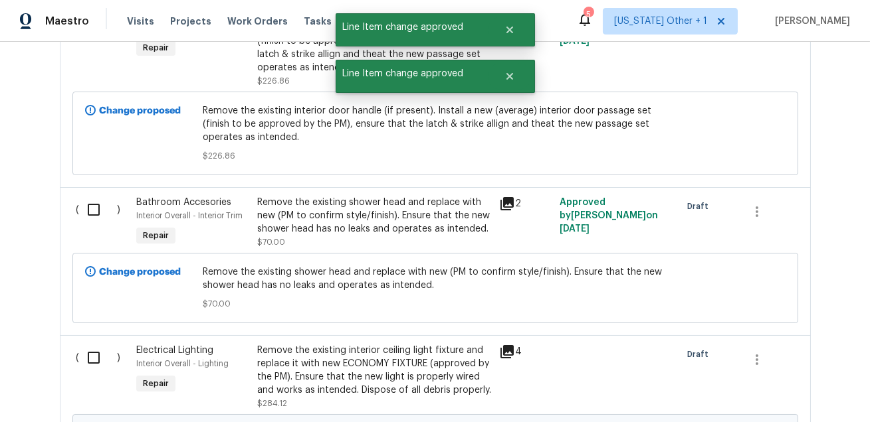
scroll to position [3385, 0]
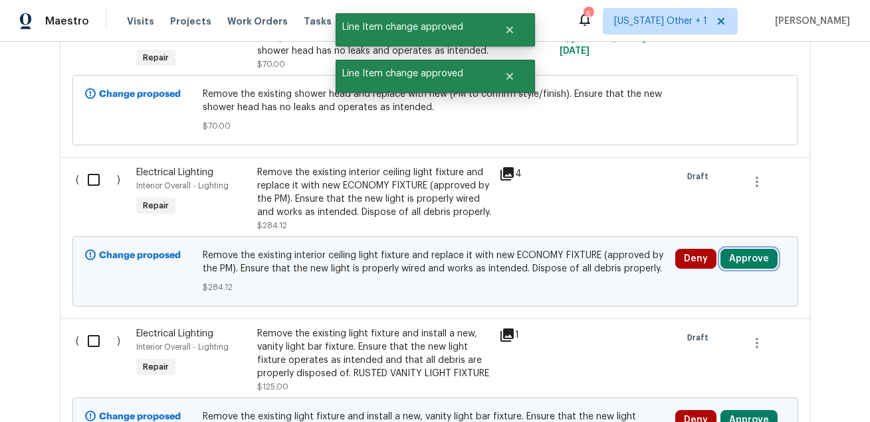
click at [757, 254] on button "Approve" at bounding box center [748, 259] width 57 height 20
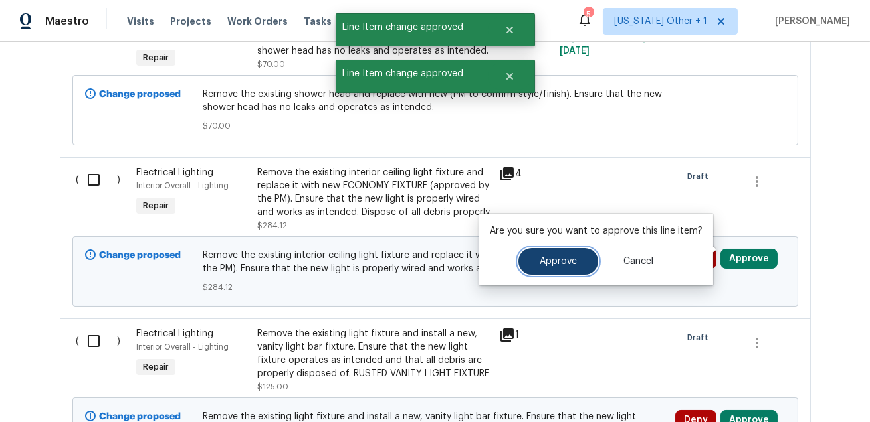
click at [535, 263] on button "Approve" at bounding box center [558, 261] width 80 height 27
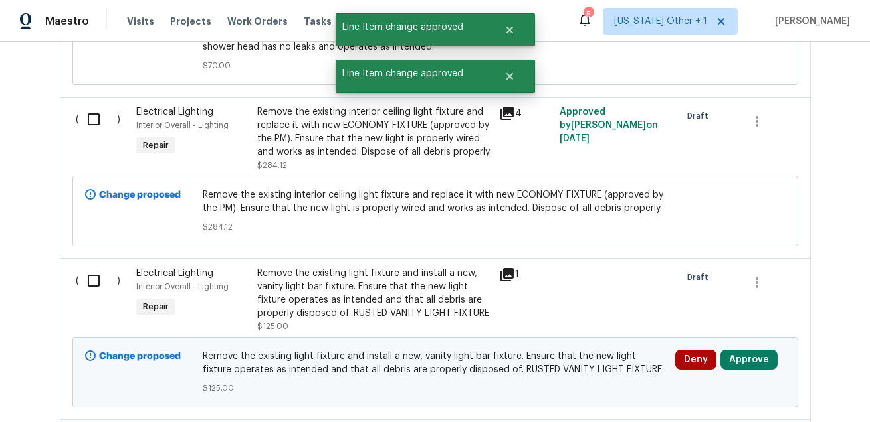
scroll to position [3476, 0]
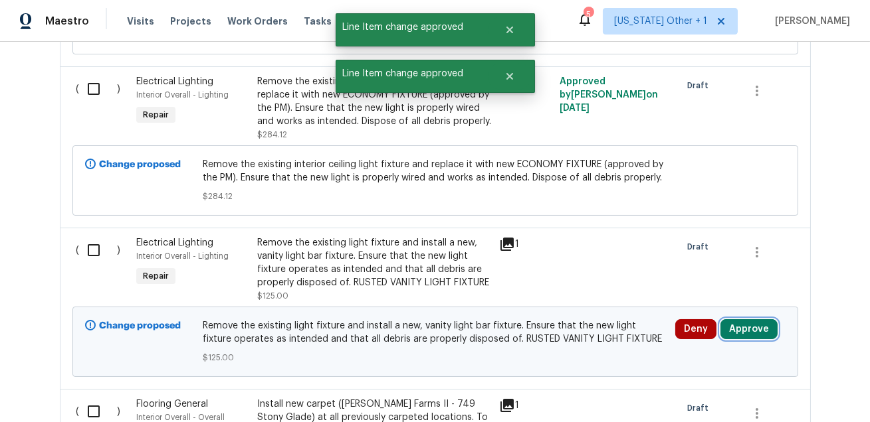
click at [743, 320] on button "Approve" at bounding box center [748, 330] width 57 height 20
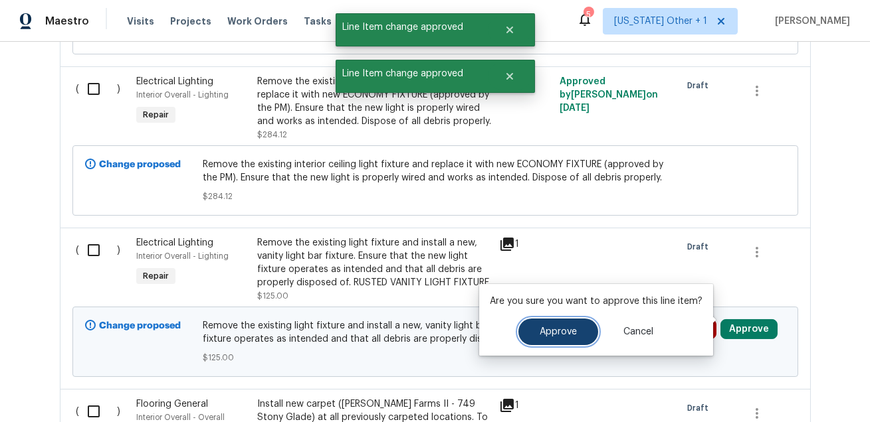
click at [541, 329] on span "Approve" at bounding box center [557, 332] width 37 height 10
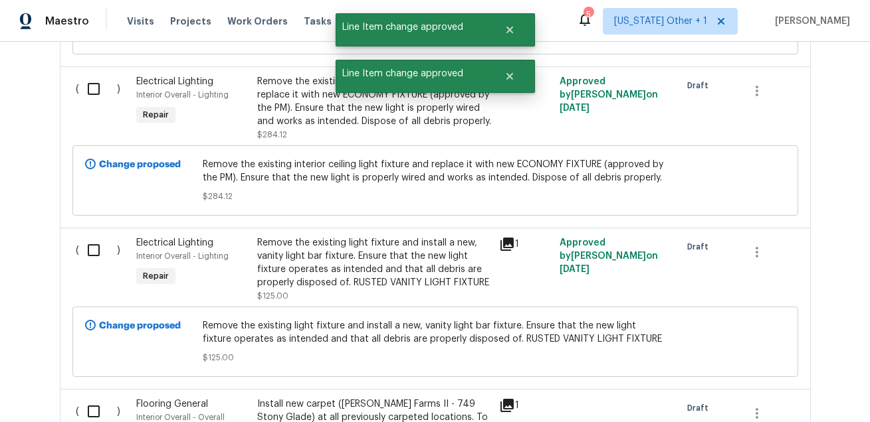
scroll to position [3632, 0]
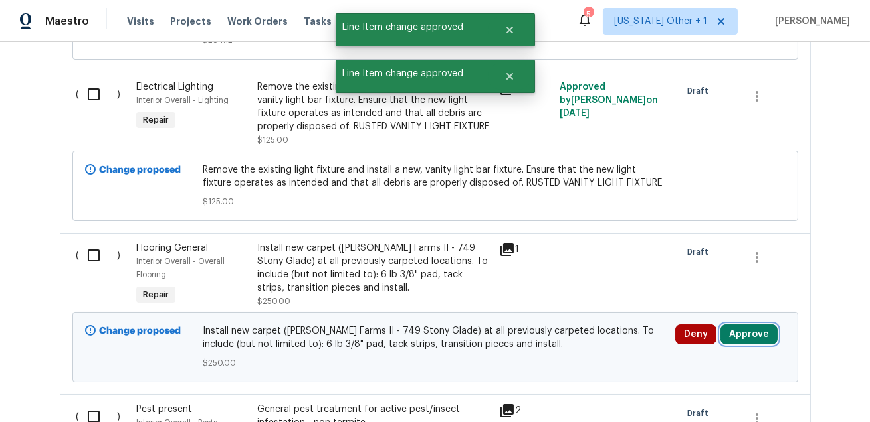
click at [735, 325] on button "Approve" at bounding box center [748, 335] width 57 height 20
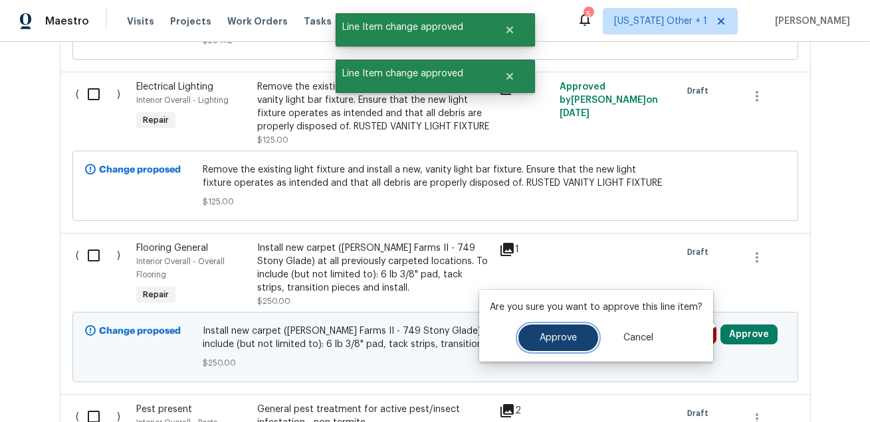
click at [549, 332] on button "Approve" at bounding box center [558, 338] width 80 height 27
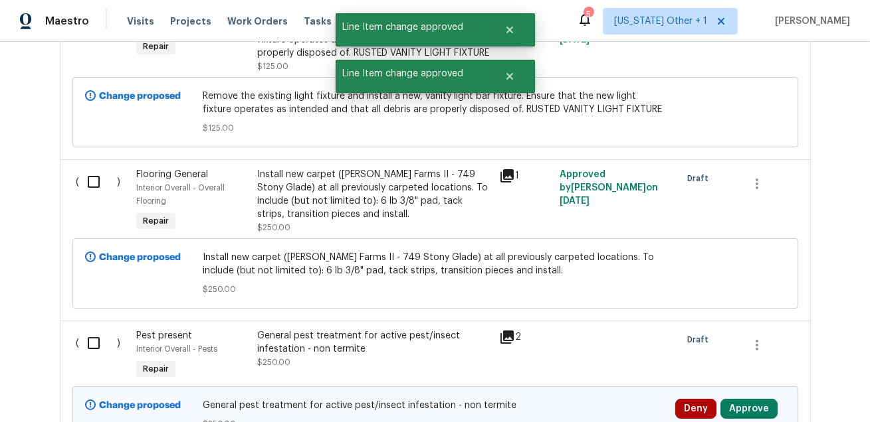
scroll to position [3766, 0]
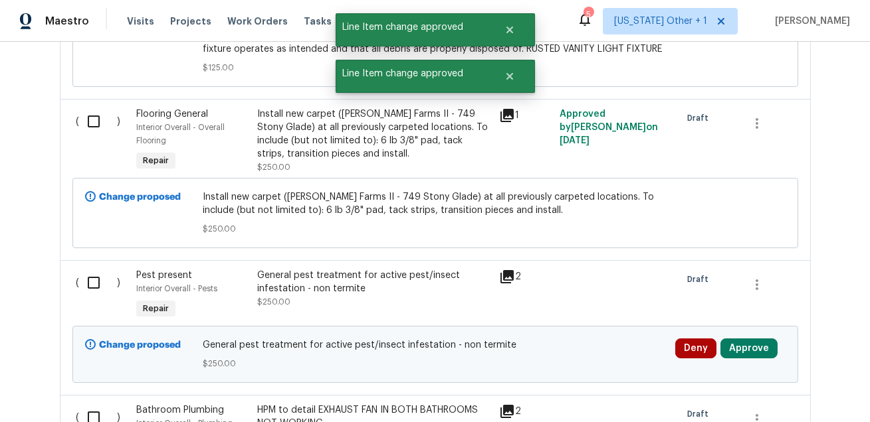
click at [757, 357] on div "Deny Approve" at bounding box center [730, 355] width 118 height 40
click at [756, 342] on button "Approve" at bounding box center [748, 349] width 57 height 20
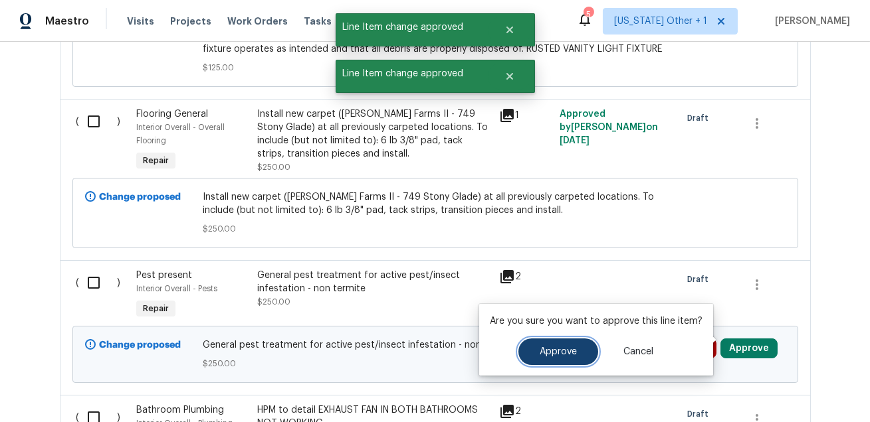
click at [575, 352] on button "Approve" at bounding box center [558, 352] width 80 height 27
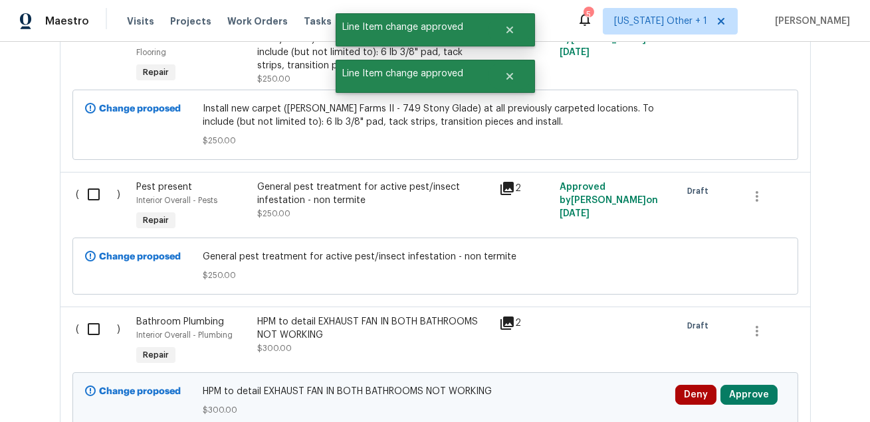
scroll to position [4032, 0]
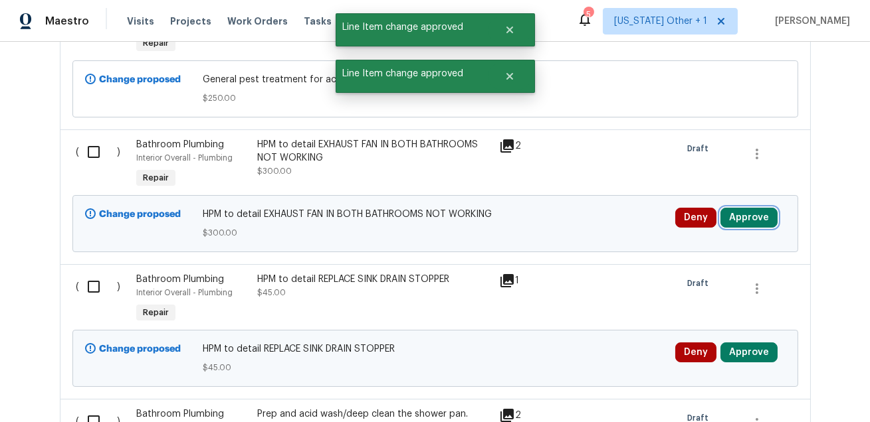
click at [756, 208] on button "Approve" at bounding box center [748, 218] width 57 height 20
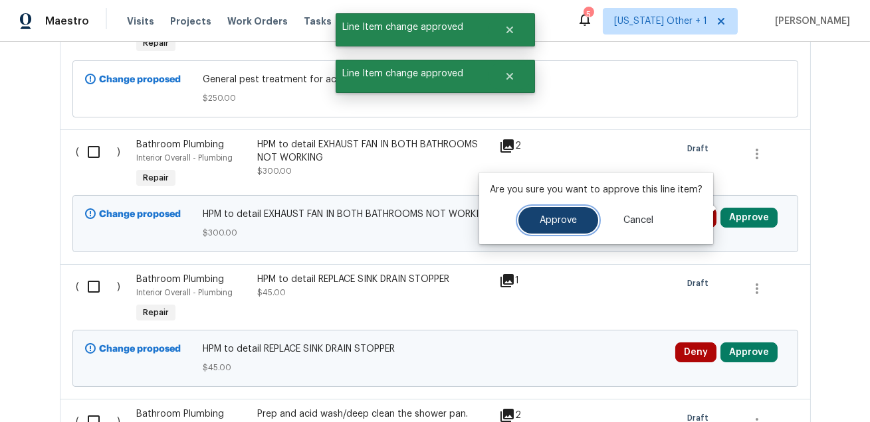
click at [539, 221] on span "Approve" at bounding box center [557, 221] width 37 height 10
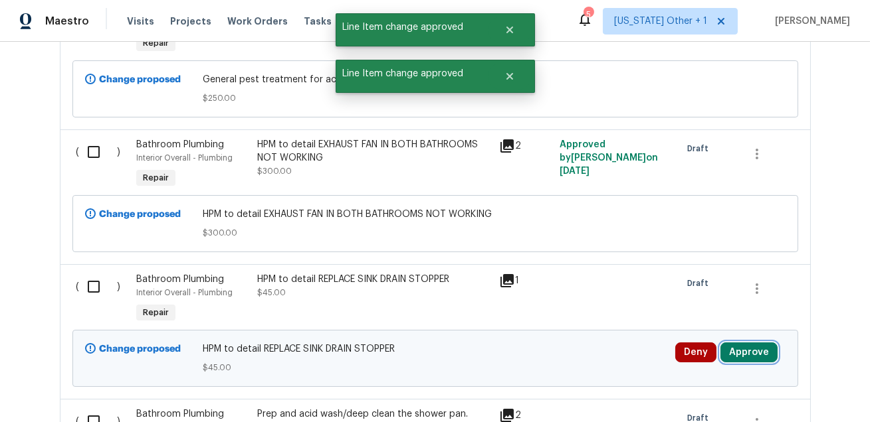
click at [745, 343] on button "Approve" at bounding box center [748, 353] width 57 height 20
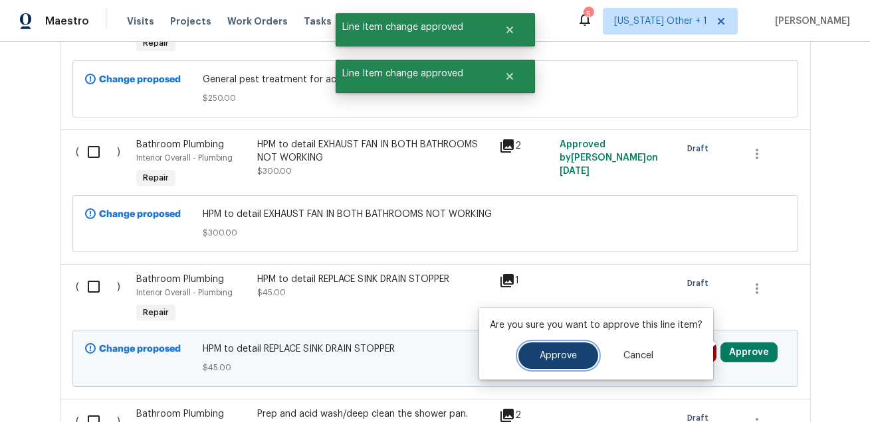
click at [575, 359] on button "Approve" at bounding box center [558, 356] width 80 height 27
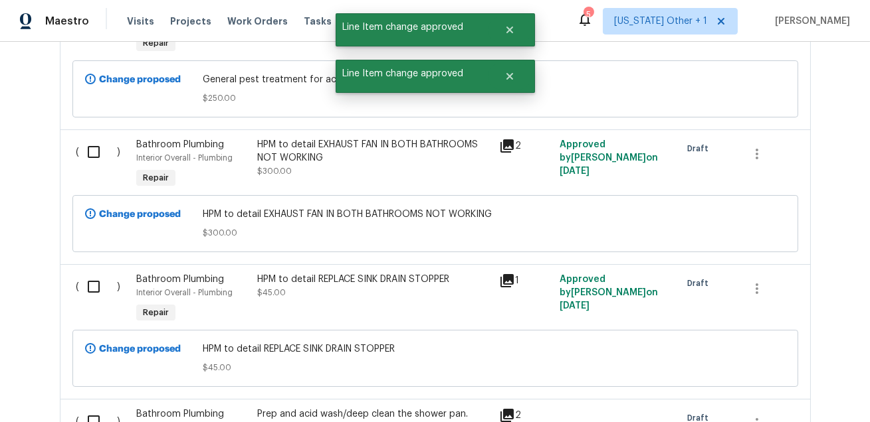
scroll to position [4219, 0]
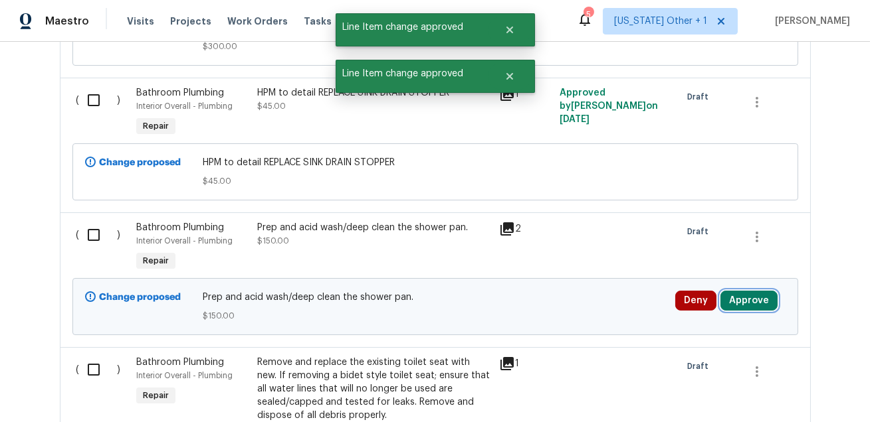
click at [736, 291] on button "Approve" at bounding box center [748, 301] width 57 height 20
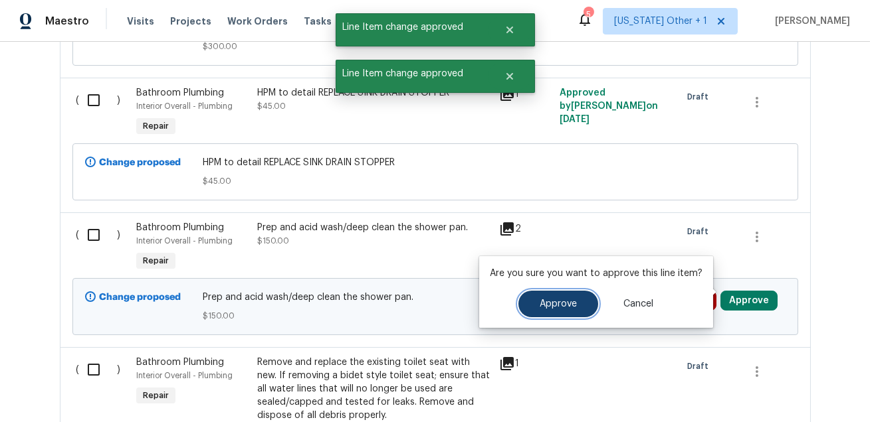
click at [557, 302] on span "Approve" at bounding box center [557, 305] width 37 height 10
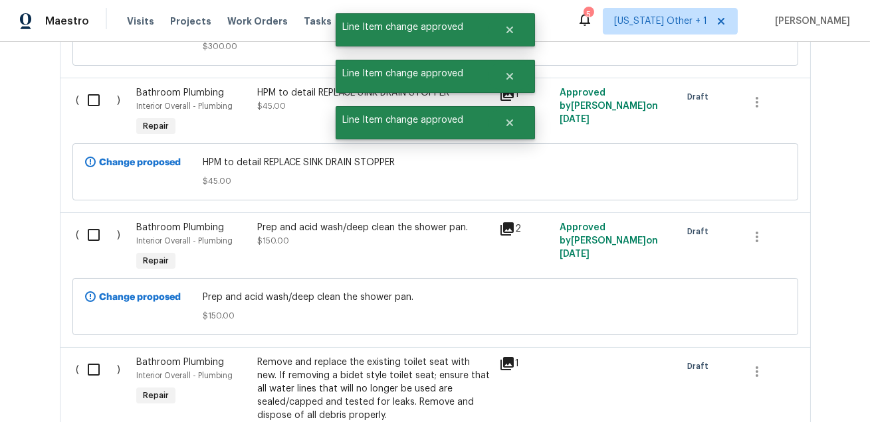
scroll to position [4391, 0]
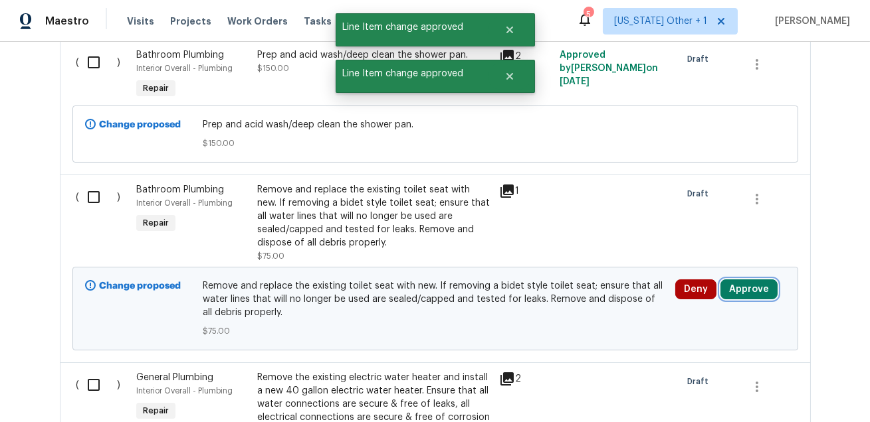
click at [740, 280] on button "Approve" at bounding box center [748, 290] width 57 height 20
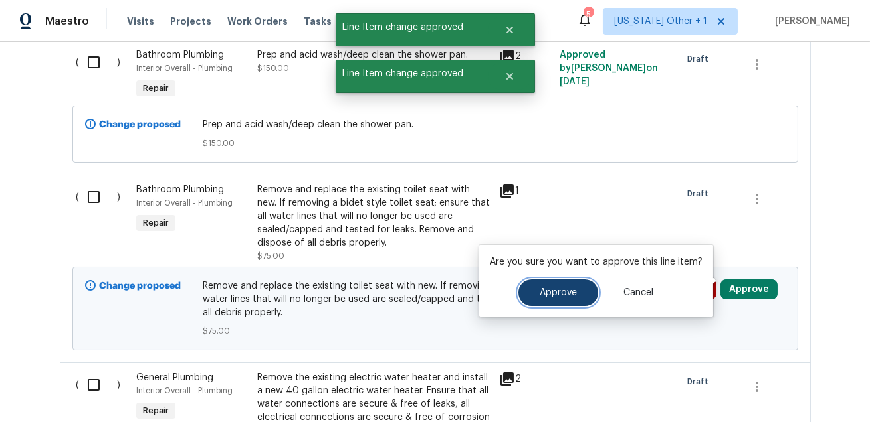
click at [540, 291] on span "Approve" at bounding box center [557, 293] width 37 height 10
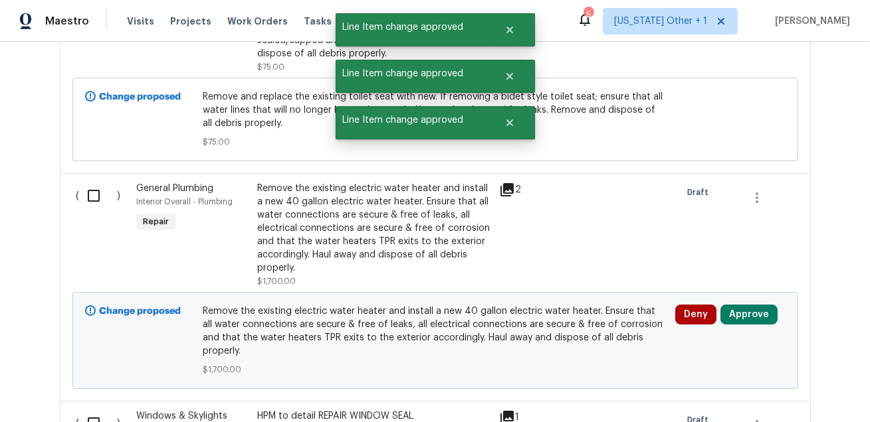
scroll to position [4743, 0]
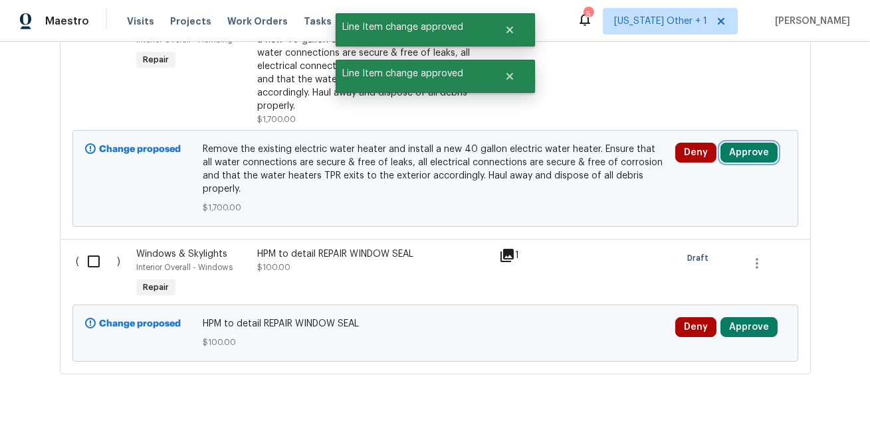
click at [751, 150] on button "Approve" at bounding box center [748, 153] width 57 height 20
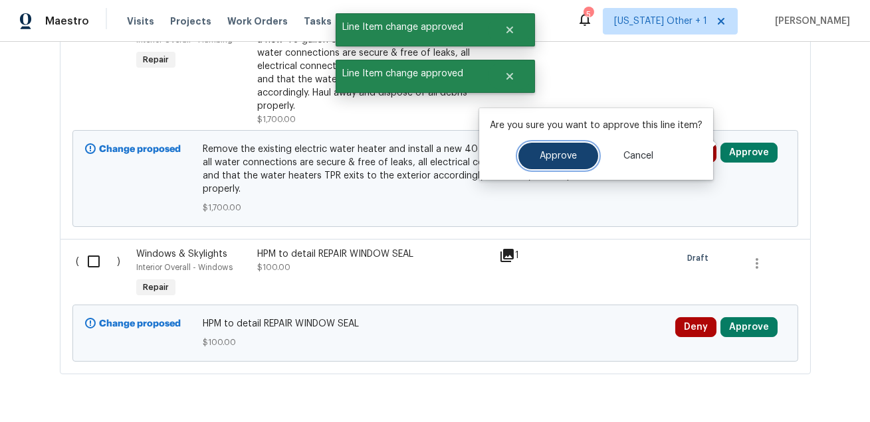
click at [547, 162] on button "Approve" at bounding box center [558, 156] width 80 height 27
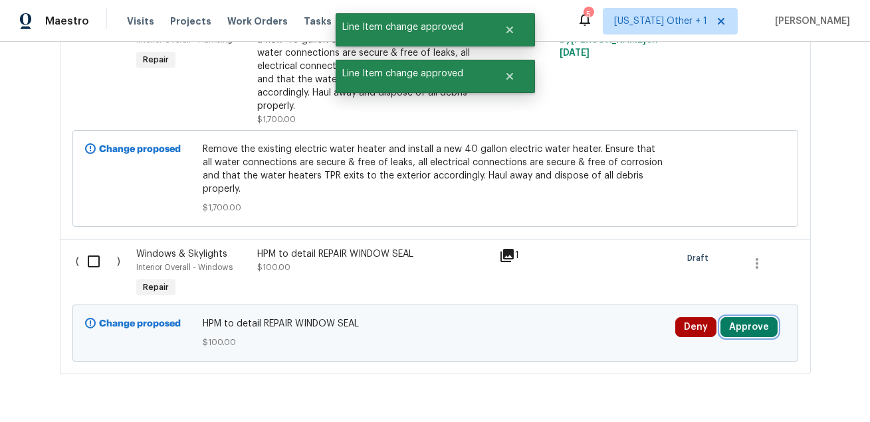
click at [751, 318] on button "Approve" at bounding box center [748, 328] width 57 height 20
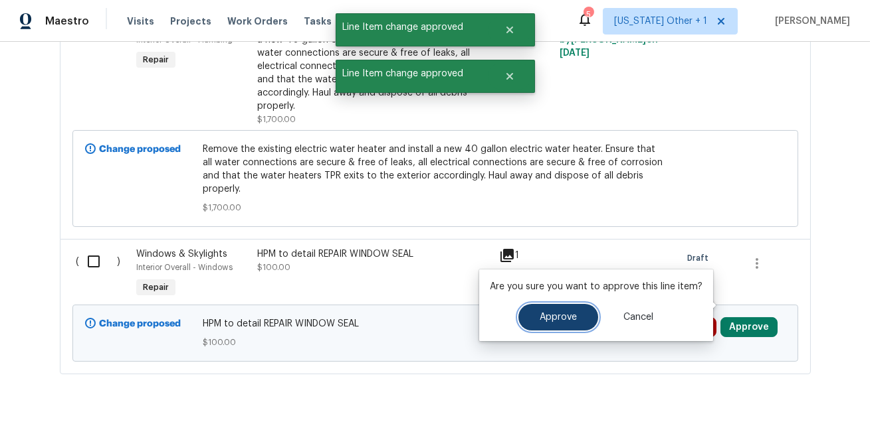
click at [534, 317] on button "Approve" at bounding box center [558, 317] width 80 height 27
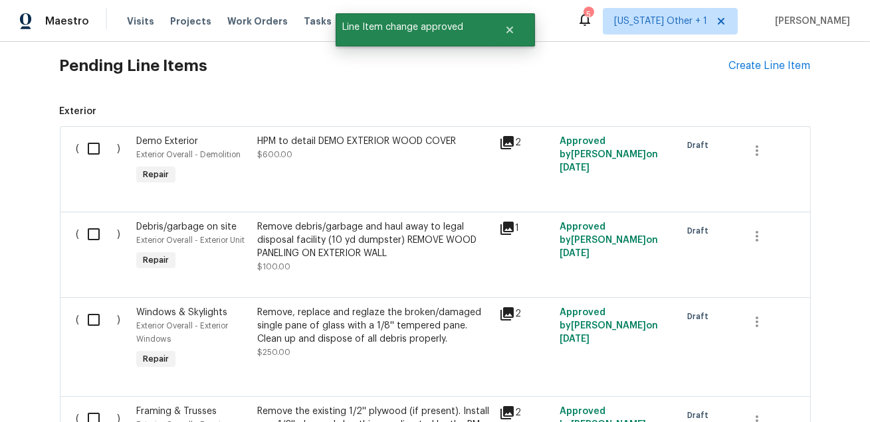
scroll to position [310, 0]
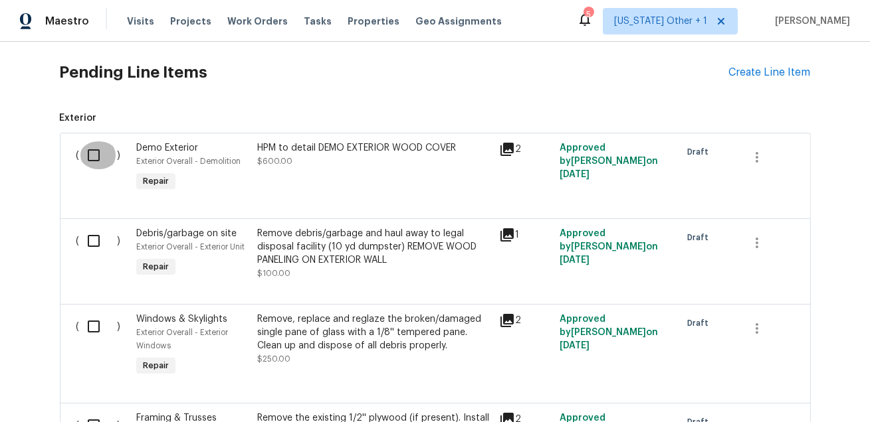
click at [91, 159] on input "checkbox" at bounding box center [99, 155] width 38 height 28
checkbox input "true"
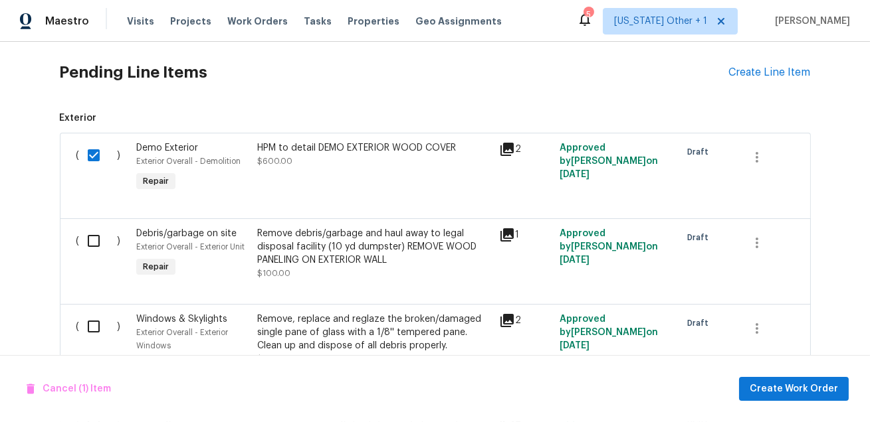
click at [88, 230] on input "checkbox" at bounding box center [99, 241] width 38 height 28
checkbox input "true"
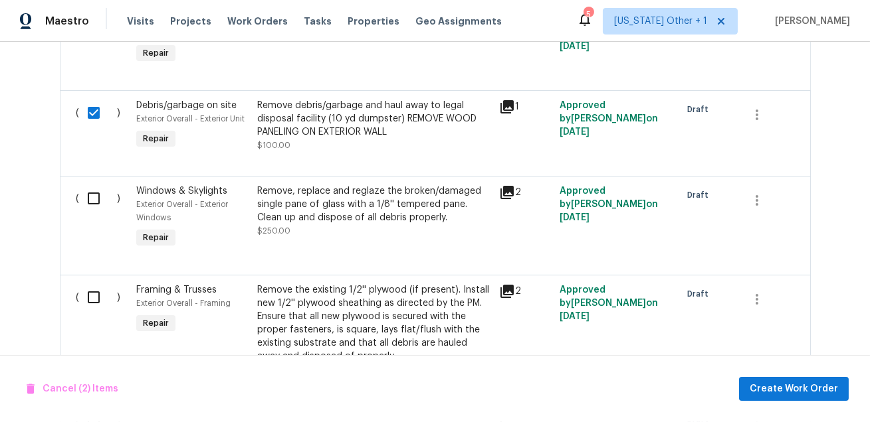
scroll to position [440, 0]
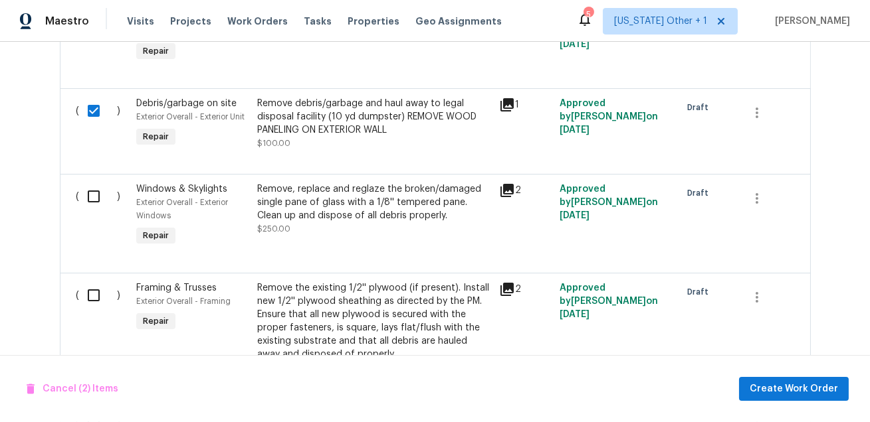
click at [89, 249] on div "( ) Windows & Skylights Exterior Overall - Exterior Windows Repair Remove, repl…" at bounding box center [435, 223] width 751 height 99
click at [91, 201] on input "checkbox" at bounding box center [99, 197] width 38 height 28
checkbox input "true"
click at [90, 298] on input "checkbox" at bounding box center [99, 296] width 38 height 28
checkbox input "true"
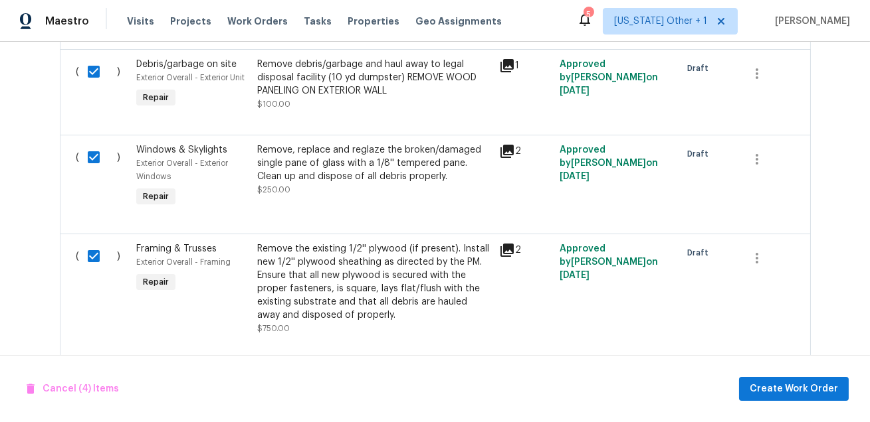
scroll to position [525, 0]
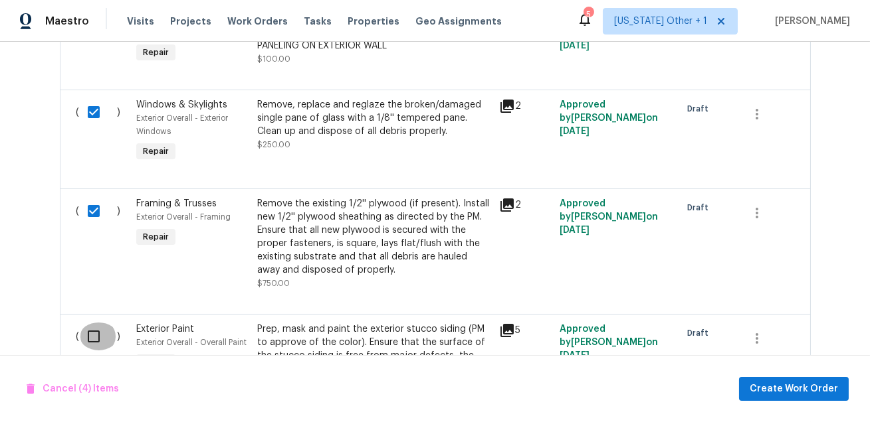
click at [84, 337] on input "checkbox" at bounding box center [99, 337] width 38 height 28
checkbox input "true"
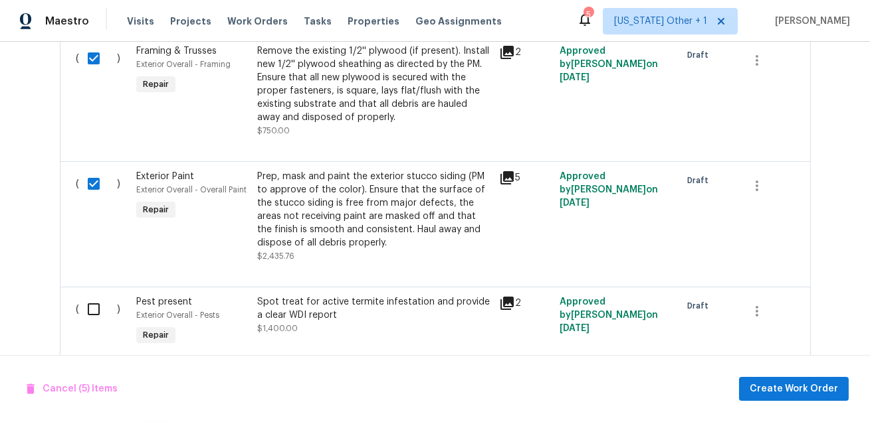
click at [86, 310] on input "checkbox" at bounding box center [99, 310] width 38 height 28
checkbox input "true"
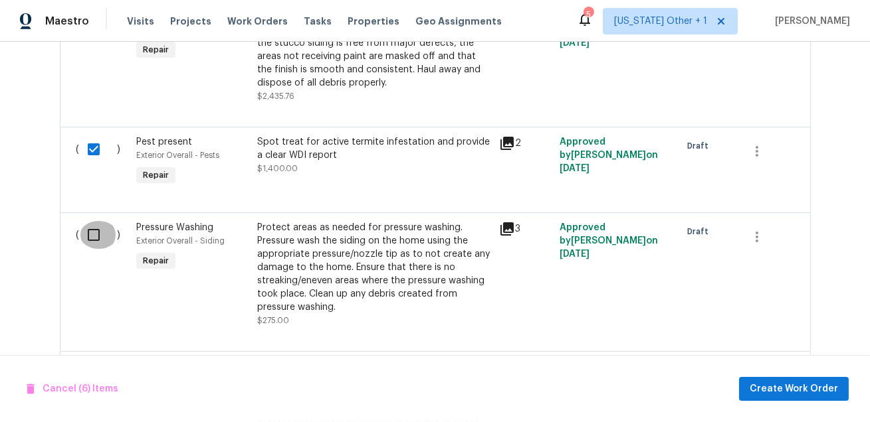
click at [97, 242] on input "checkbox" at bounding box center [99, 235] width 38 height 28
checkbox input "true"
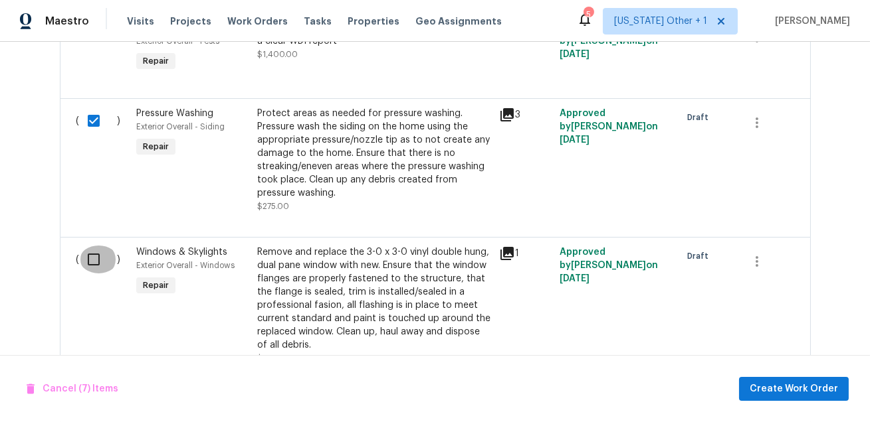
click at [93, 265] on input "checkbox" at bounding box center [99, 260] width 38 height 28
checkbox input "true"
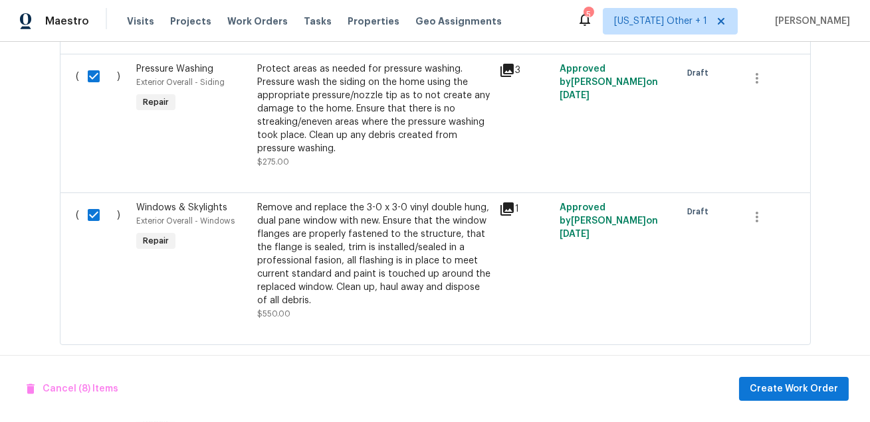
scroll to position [1052, 0]
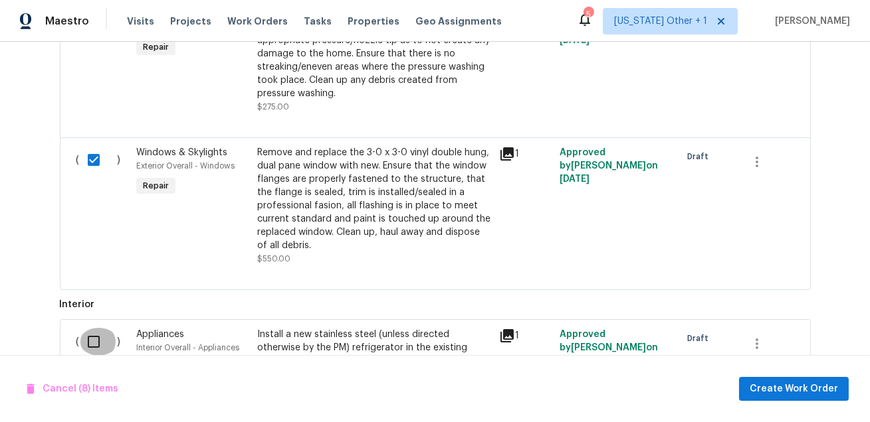
click at [92, 341] on input "checkbox" at bounding box center [99, 342] width 38 height 28
checkbox input "true"
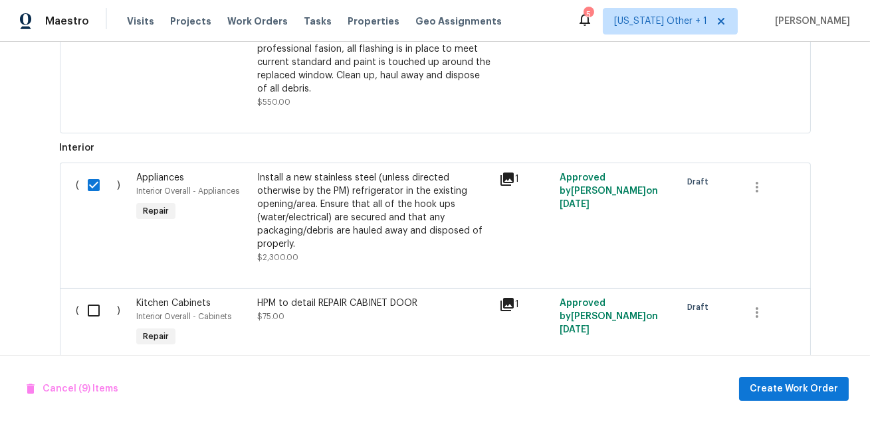
scroll to position [1275, 0]
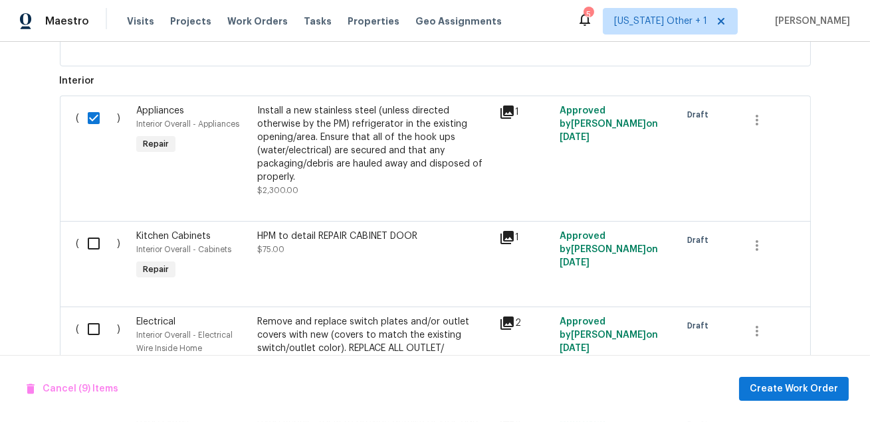
click at [98, 254] on input "checkbox" at bounding box center [99, 244] width 38 height 28
checkbox input "true"
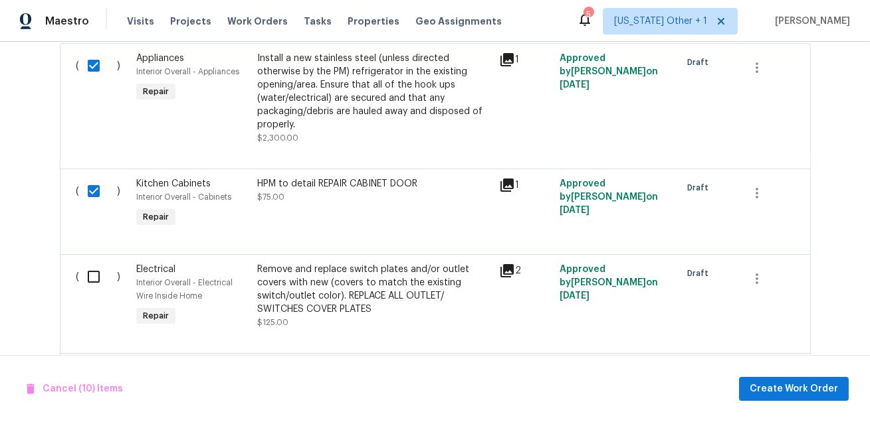
scroll to position [1384, 0]
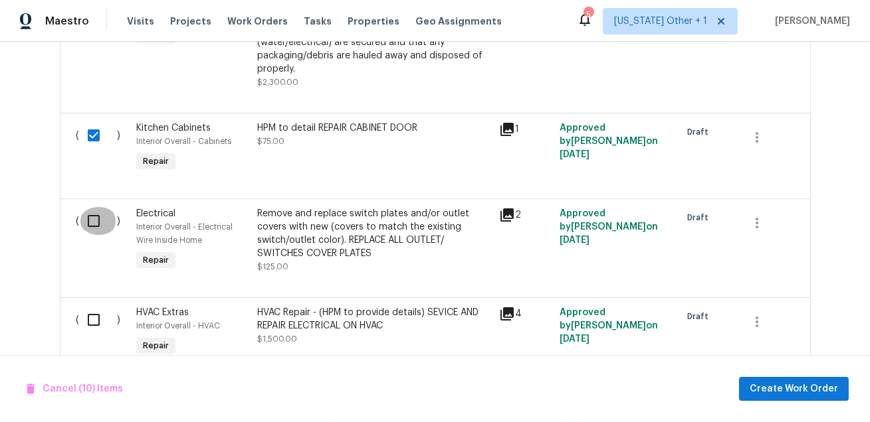
click at [92, 232] on input "checkbox" at bounding box center [99, 221] width 38 height 28
checkbox input "true"
click at [88, 323] on input "checkbox" at bounding box center [99, 320] width 38 height 28
checkbox input "true"
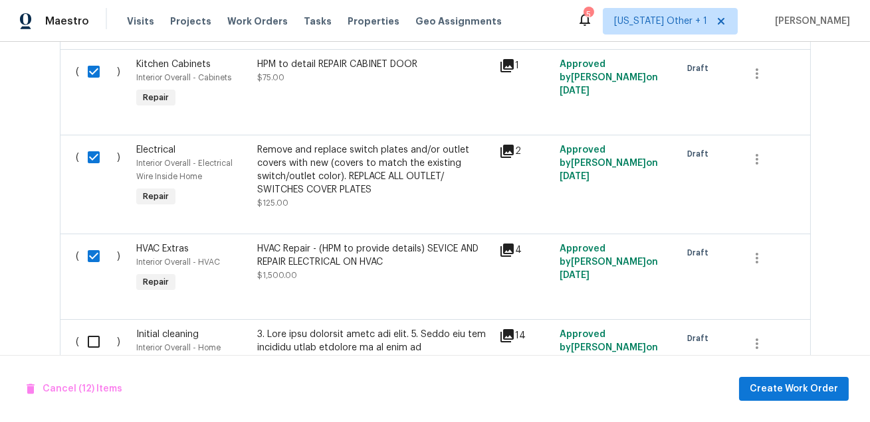
scroll to position [1511, 0]
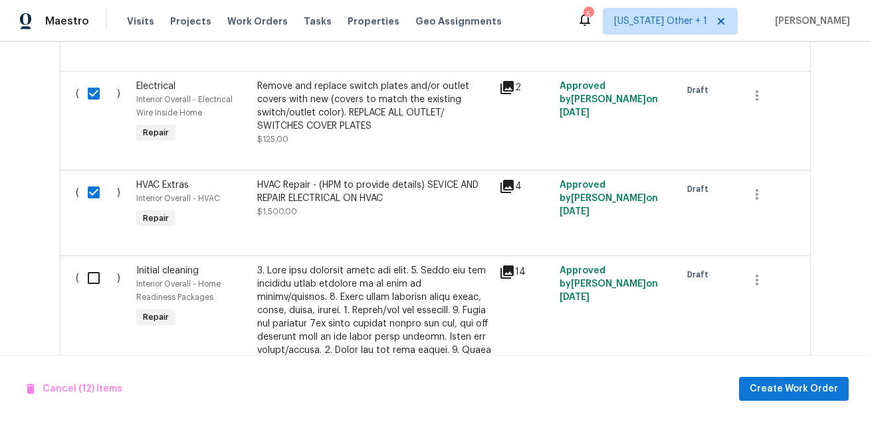
click at [92, 283] on input "checkbox" at bounding box center [99, 278] width 38 height 28
checkbox input "true"
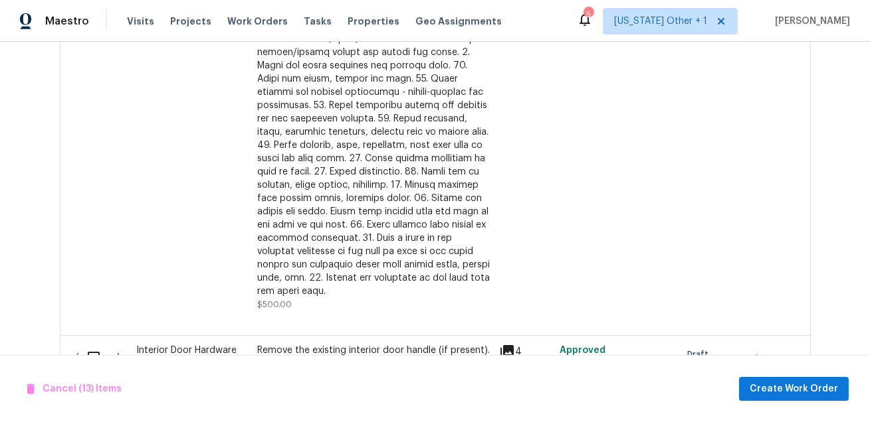
scroll to position [2007, 0]
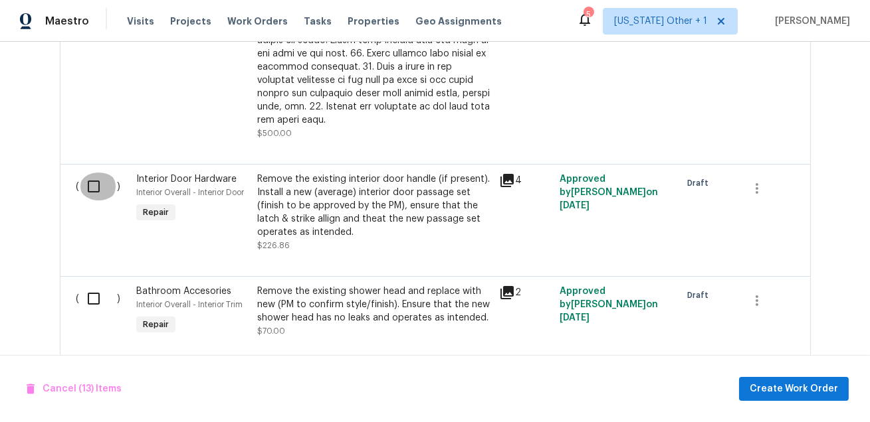
click at [90, 179] on input "checkbox" at bounding box center [99, 187] width 38 height 28
checkbox input "true"
click at [87, 291] on input "checkbox" at bounding box center [99, 299] width 38 height 28
checkbox input "true"
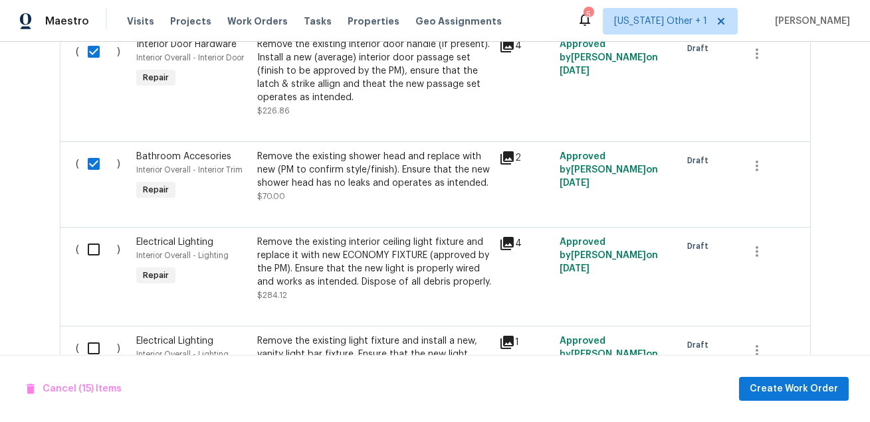
click at [94, 242] on input "checkbox" at bounding box center [99, 250] width 38 height 28
checkbox input "true"
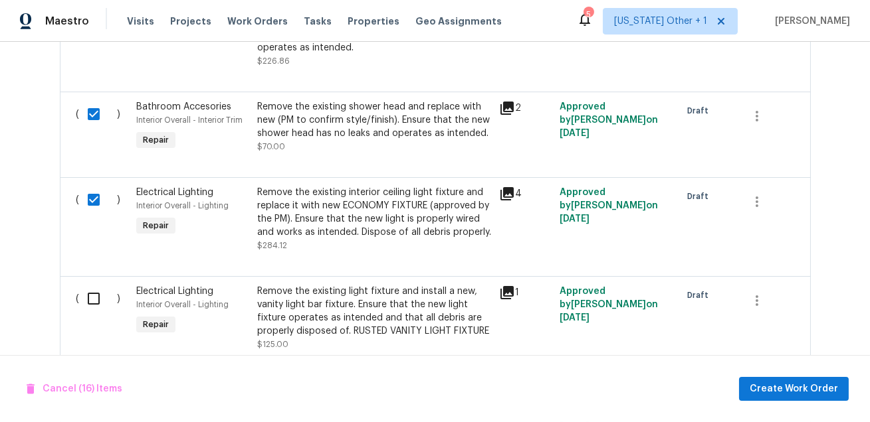
scroll to position [2219, 0]
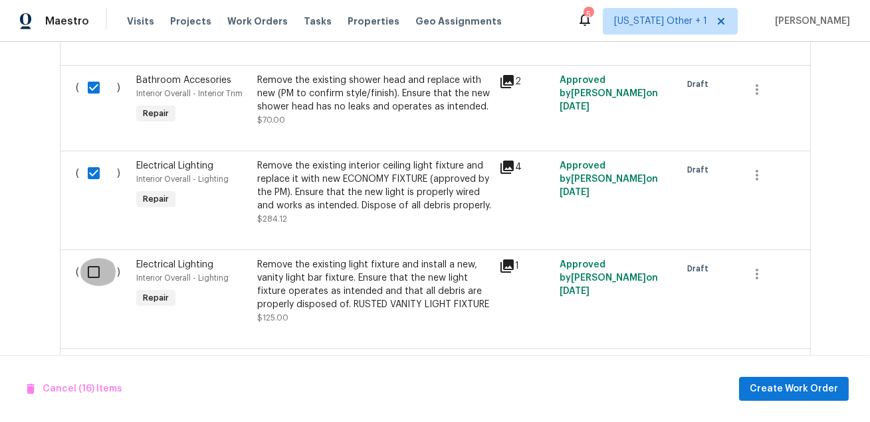
click at [96, 262] on input "checkbox" at bounding box center [99, 272] width 38 height 28
checkbox input "true"
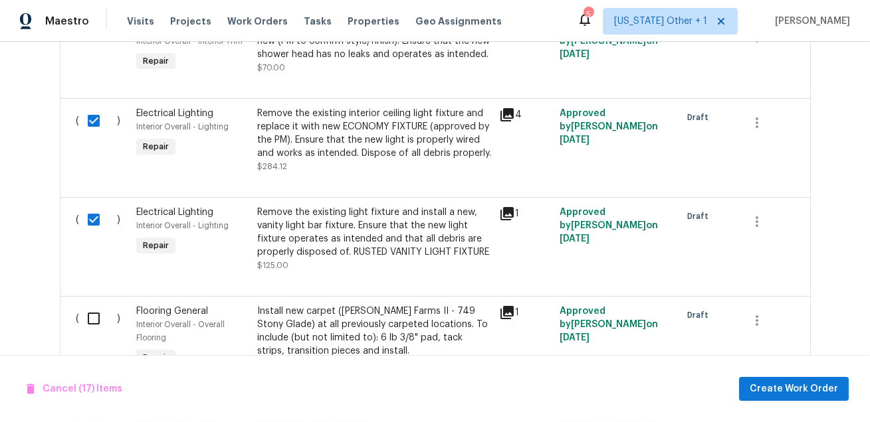
scroll to position [2335, 0]
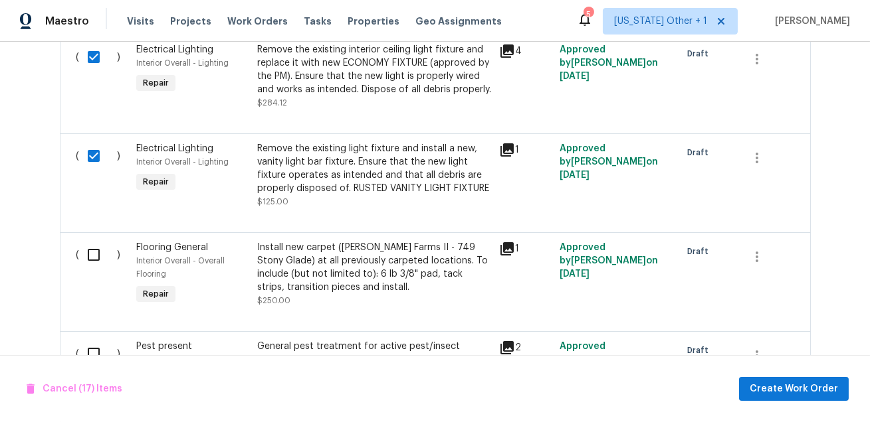
click at [92, 247] on input "checkbox" at bounding box center [99, 255] width 38 height 28
checkbox input "true"
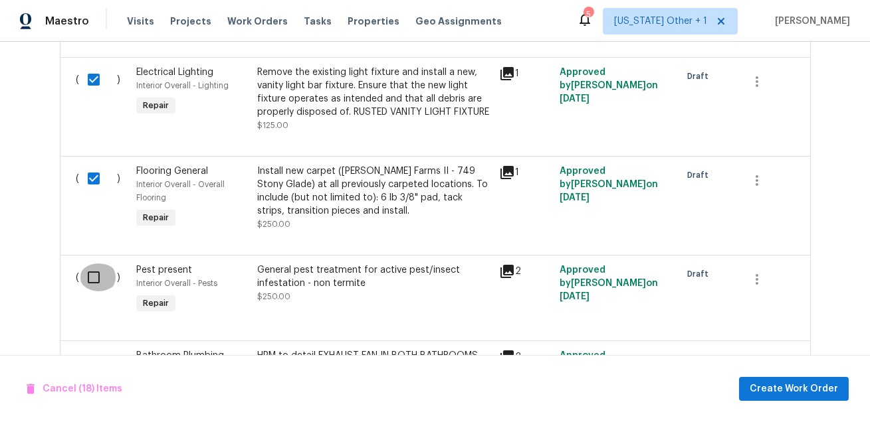
click at [90, 273] on input "checkbox" at bounding box center [99, 278] width 38 height 28
checkbox input "true"
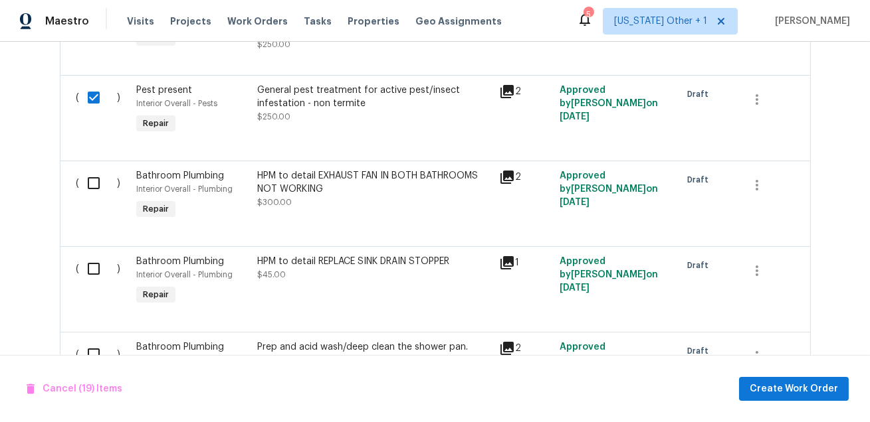
scroll to position [2594, 0]
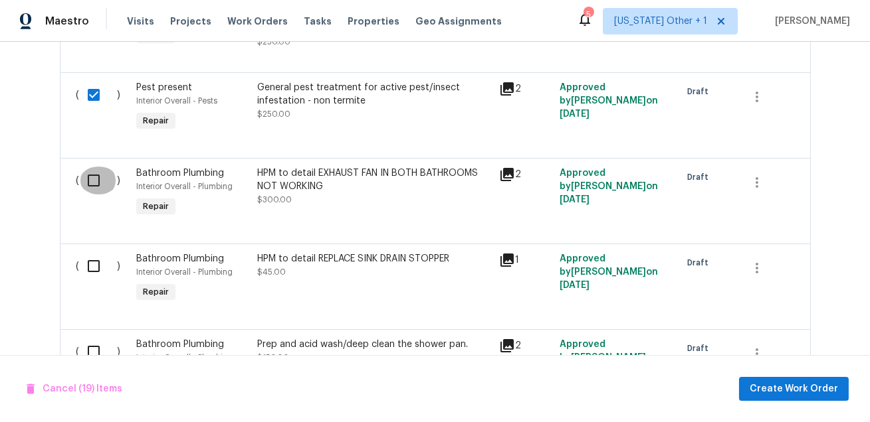
click at [94, 179] on input "checkbox" at bounding box center [99, 181] width 38 height 28
checkbox input "true"
click at [92, 256] on input "checkbox" at bounding box center [99, 266] width 38 height 28
checkbox input "true"
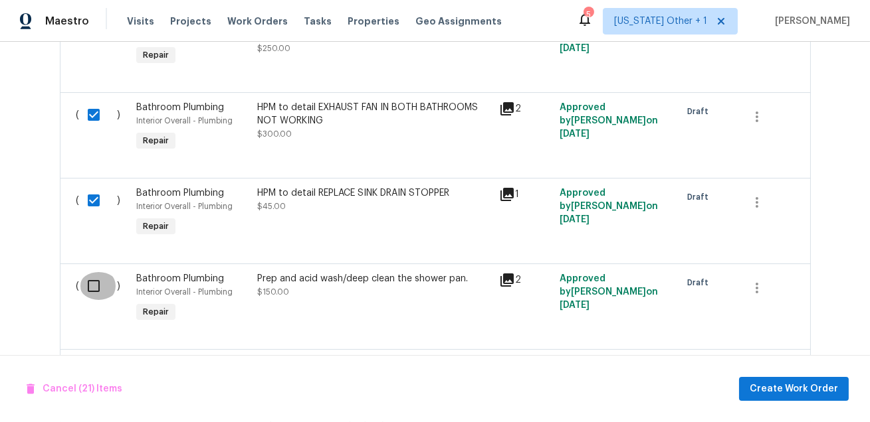
click at [92, 273] on input "checkbox" at bounding box center [99, 286] width 38 height 28
checkbox input "true"
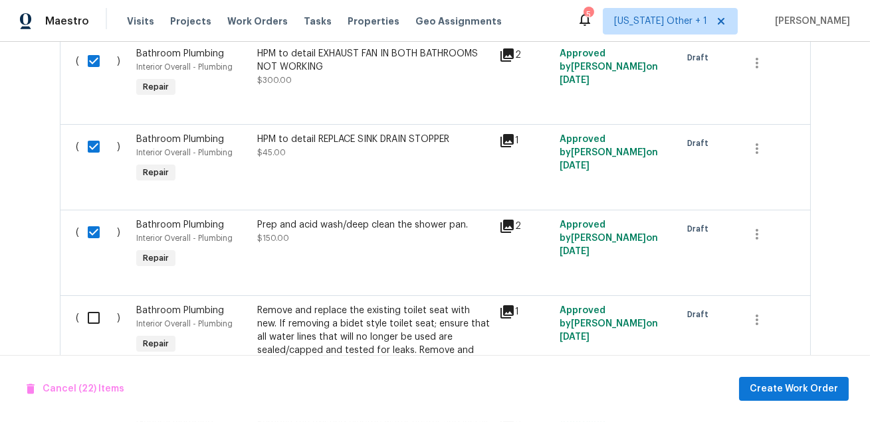
scroll to position [2754, 0]
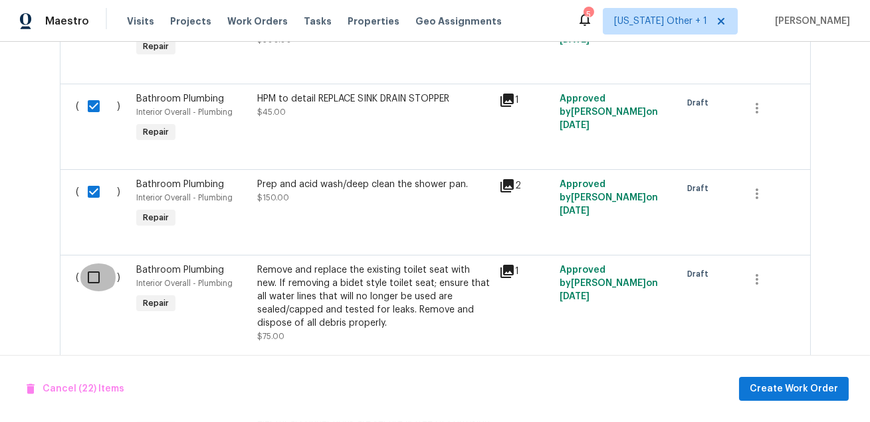
click at [90, 274] on input "checkbox" at bounding box center [99, 278] width 38 height 28
checkbox input "true"
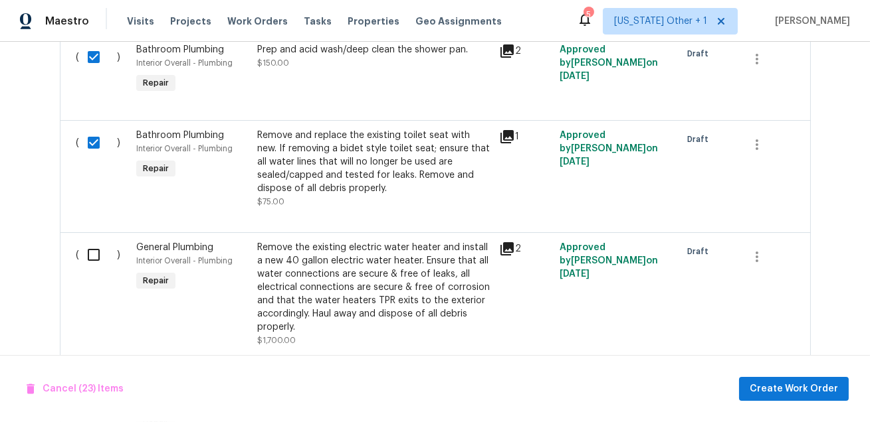
click at [92, 249] on input "checkbox" at bounding box center [99, 255] width 38 height 28
checkbox input "true"
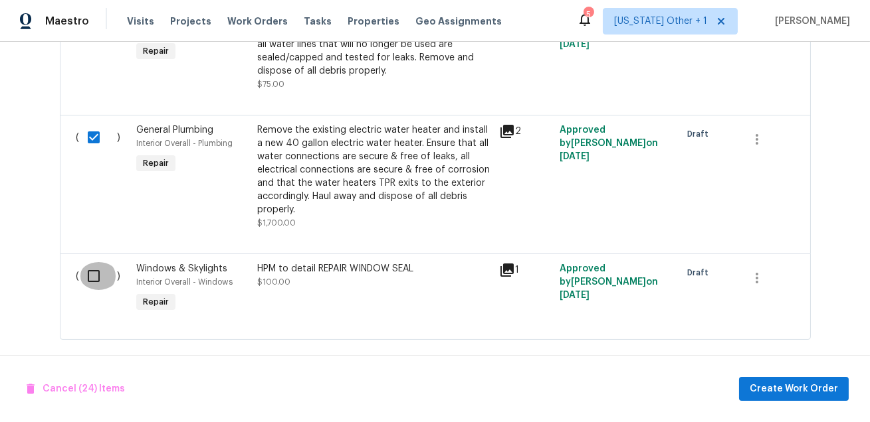
click at [91, 279] on input "checkbox" at bounding box center [99, 276] width 38 height 28
checkbox input "true"
click at [773, 375] on div "Cancel (25) Items Create Work Order" at bounding box center [435, 389] width 870 height 68
click at [774, 387] on span "Create Work Order" at bounding box center [793, 389] width 88 height 17
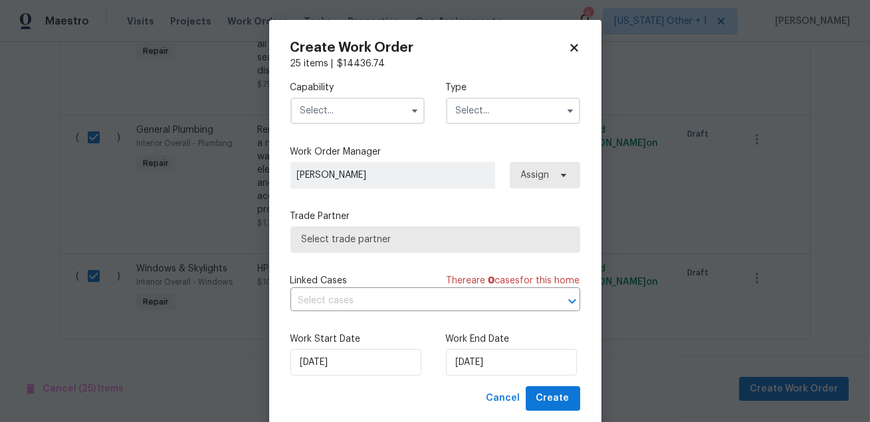
click at [545, 179] on span "Assign" at bounding box center [535, 175] width 29 height 13
click at [334, 118] on input "text" at bounding box center [357, 111] width 134 height 27
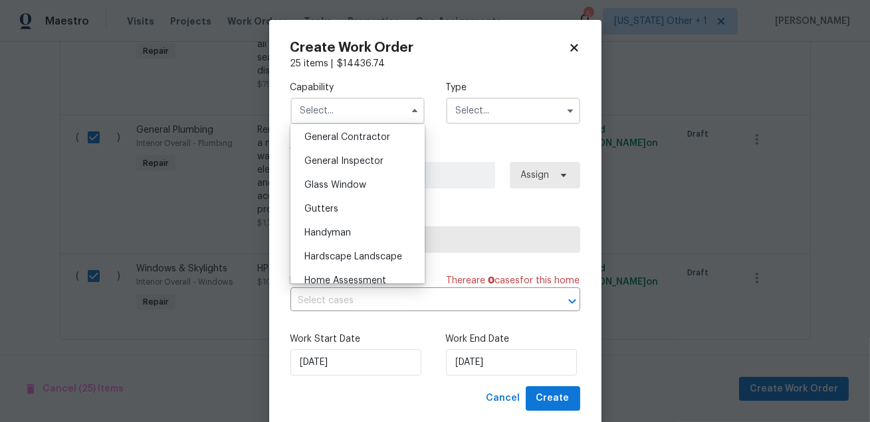
scroll to position [621, 0]
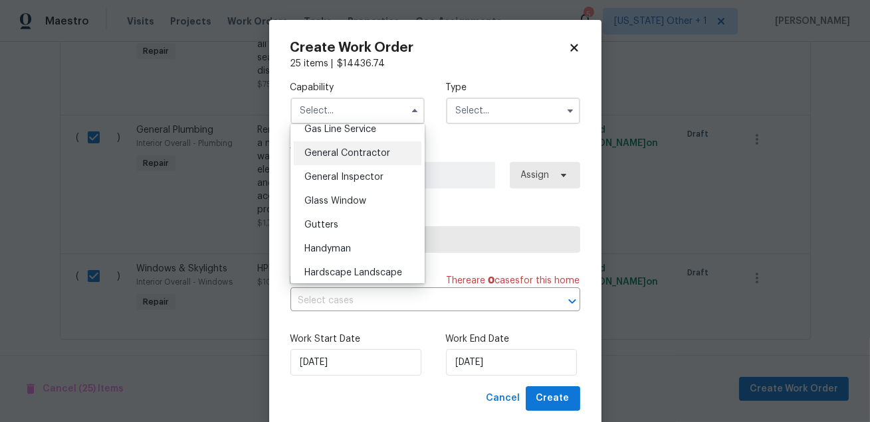
click at [370, 152] on span "General Contractor" at bounding box center [347, 153] width 86 height 9
type input "General Contractor"
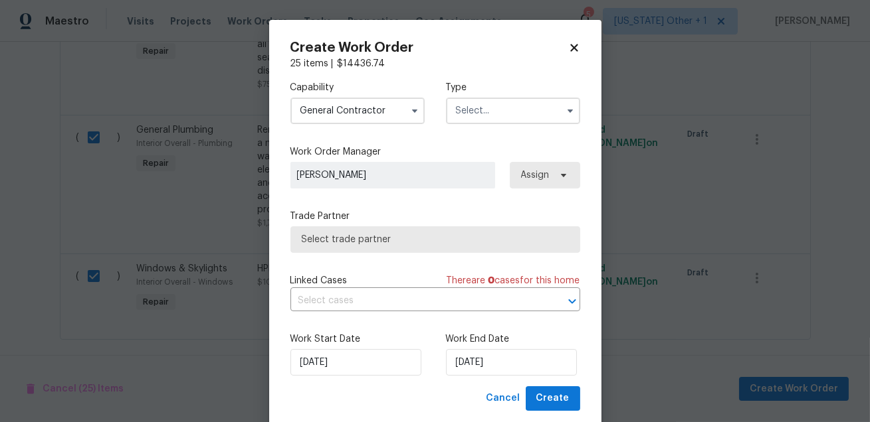
click at [492, 112] on input "text" at bounding box center [513, 111] width 134 height 27
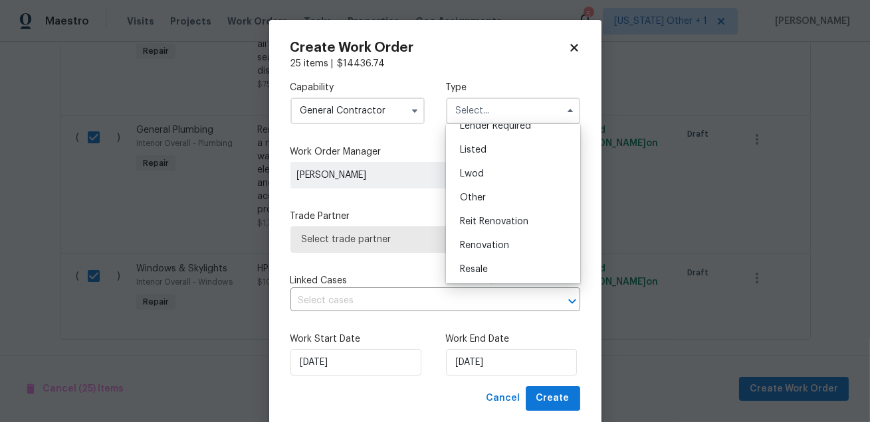
scroll to position [139, 0]
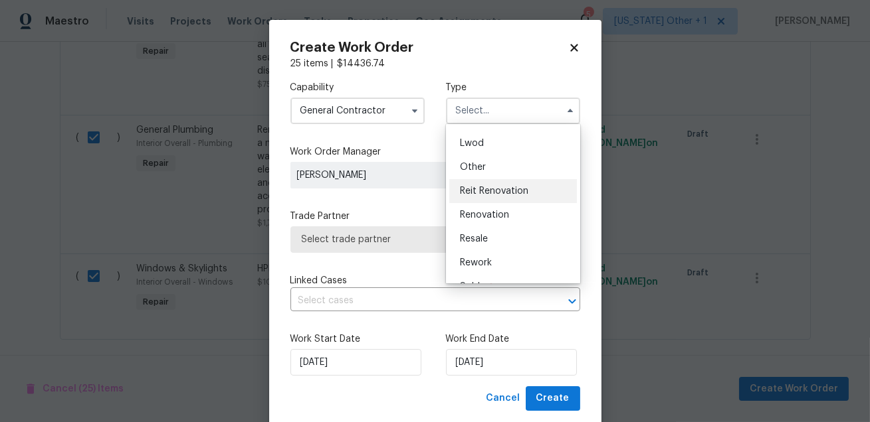
click at [484, 188] on span "Reit Renovation" at bounding box center [494, 191] width 68 height 9
type input "Reit Renovation"
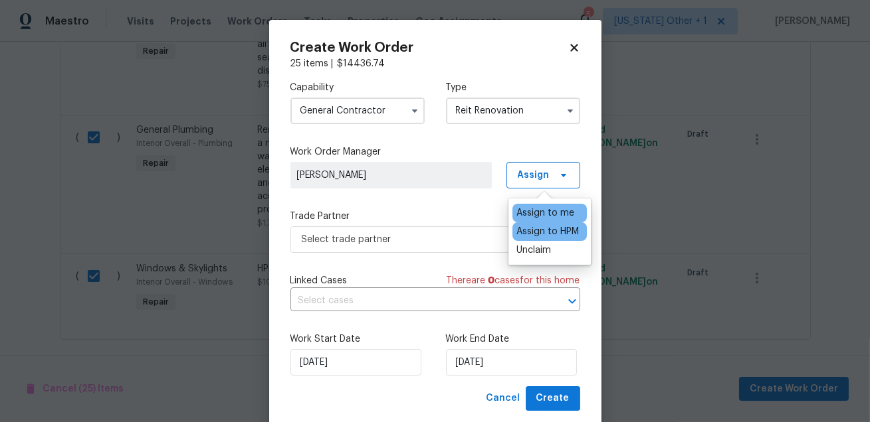
click at [543, 234] on div "Assign to HPM" at bounding box center [547, 231] width 62 height 13
click at [411, 194] on div "Capability General Contractor Type Reit Renovation Work Order Manager Fernando …" at bounding box center [435, 228] width 290 height 316
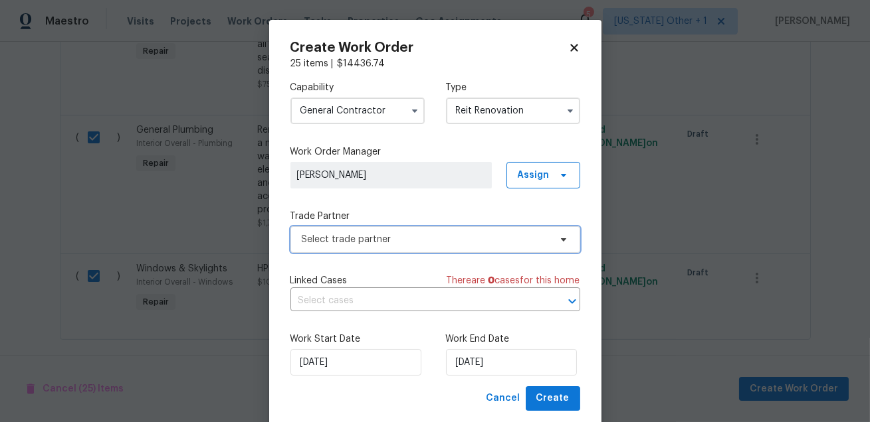
click at [399, 238] on span "Select trade partner" at bounding box center [426, 239] width 248 height 13
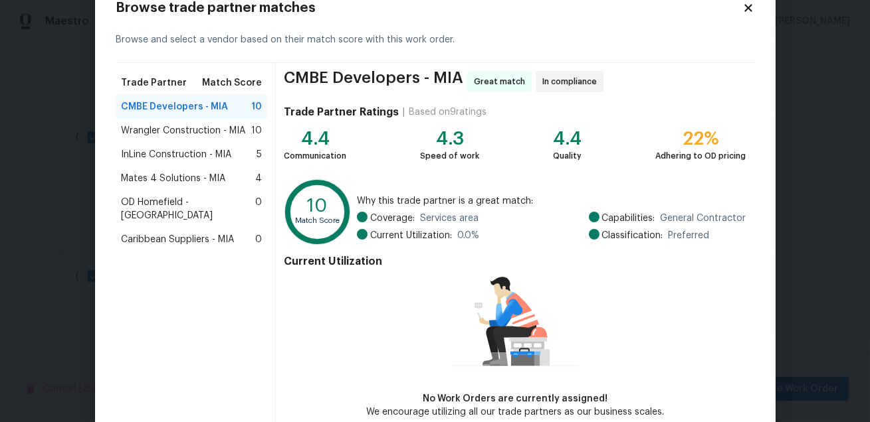
scroll to position [82, 0]
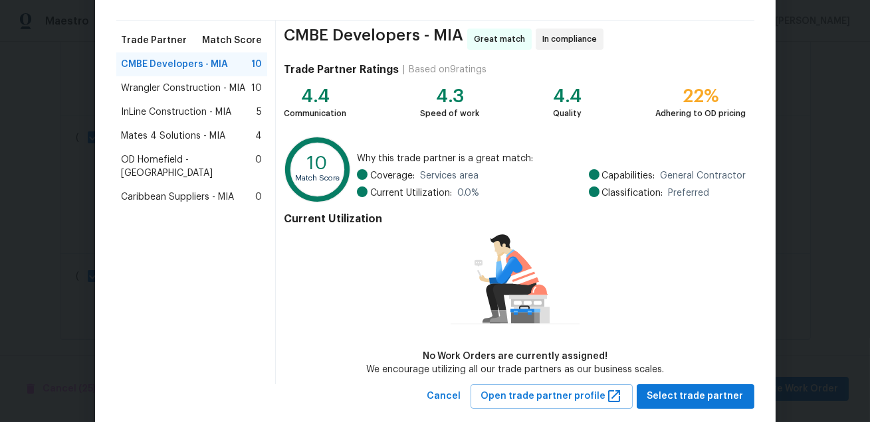
click at [211, 82] on span "Wrangler Construction - MIA" at bounding box center [184, 88] width 124 height 13
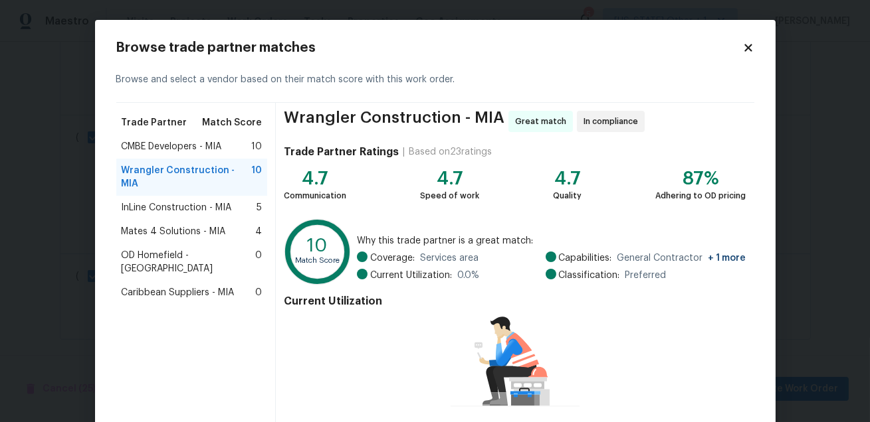
scroll to position [110, 0]
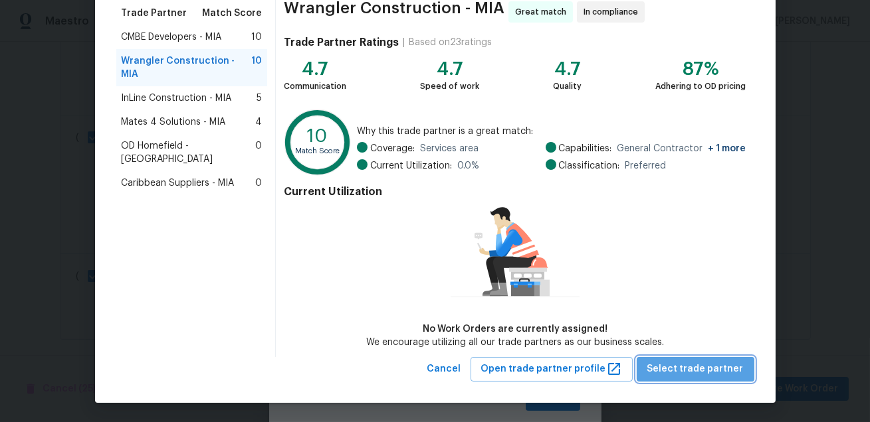
click at [714, 375] on span "Select trade partner" at bounding box center [695, 369] width 96 height 17
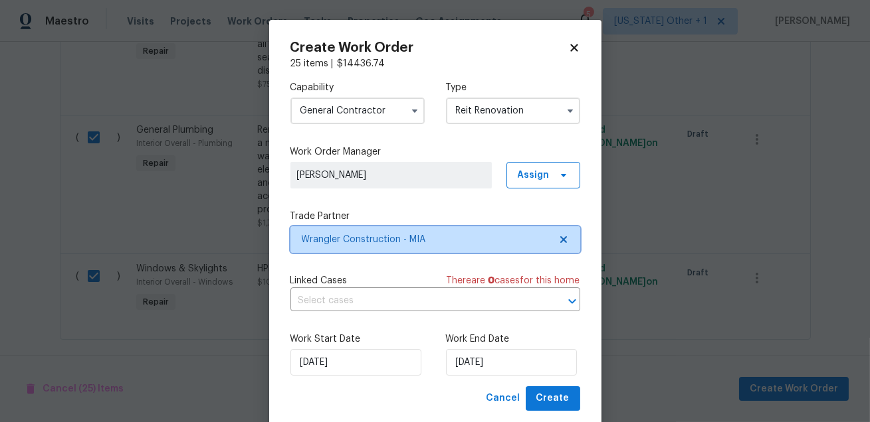
scroll to position [0, 0]
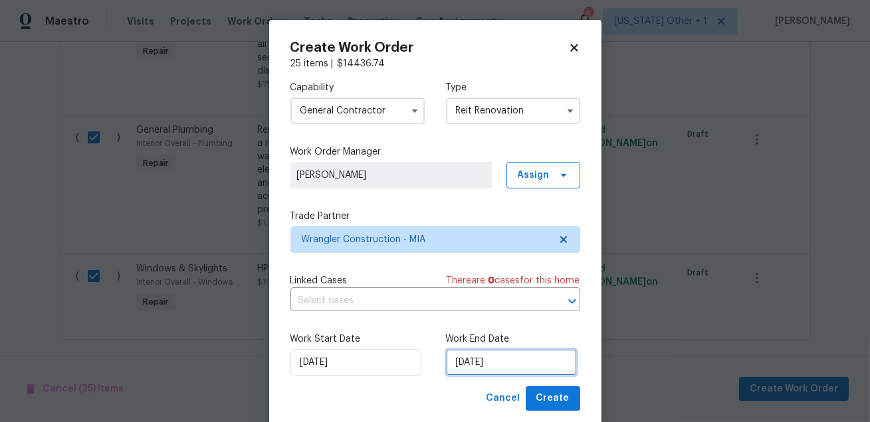
click at [491, 366] on input "9/24/2025" at bounding box center [511, 362] width 131 height 27
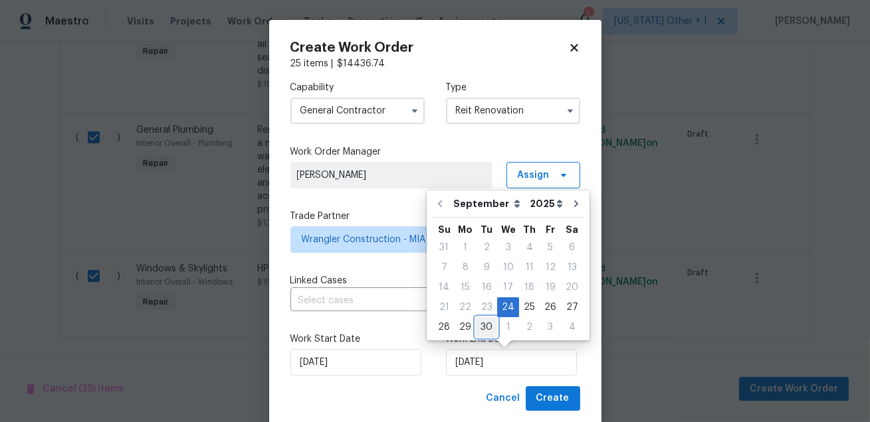
click at [489, 328] on div "30" at bounding box center [486, 327] width 21 height 19
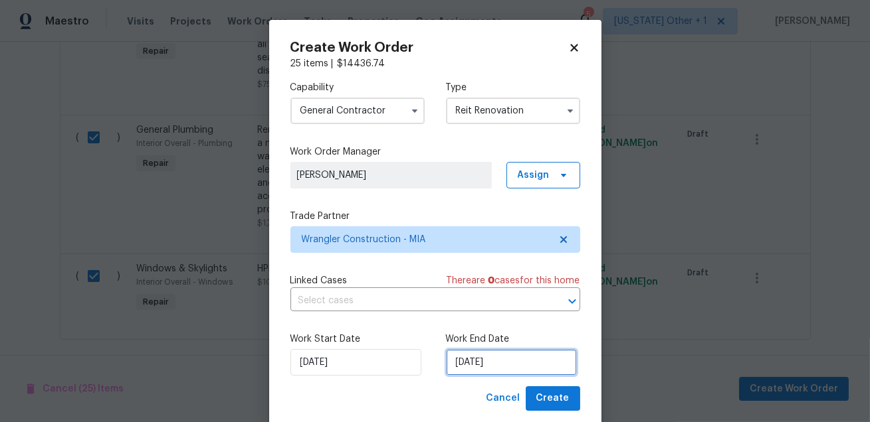
click at [511, 361] on input "9/30/2025" at bounding box center [511, 362] width 131 height 27
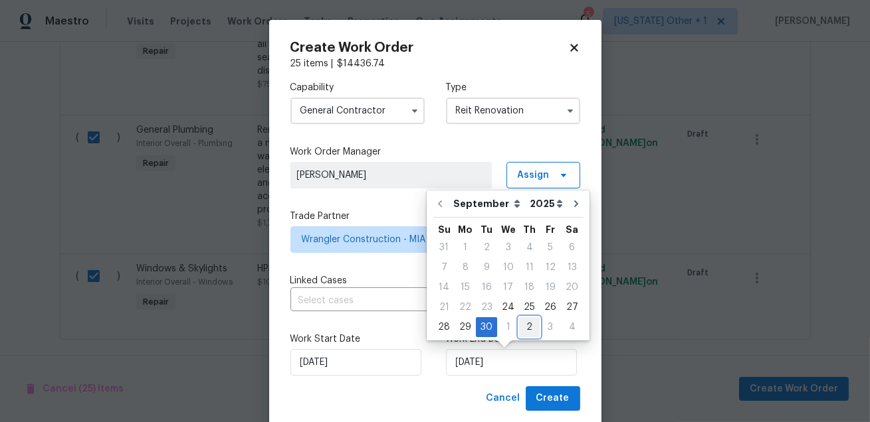
click at [525, 331] on div "2" at bounding box center [529, 327] width 21 height 19
type input "10/2/2025"
select select "9"
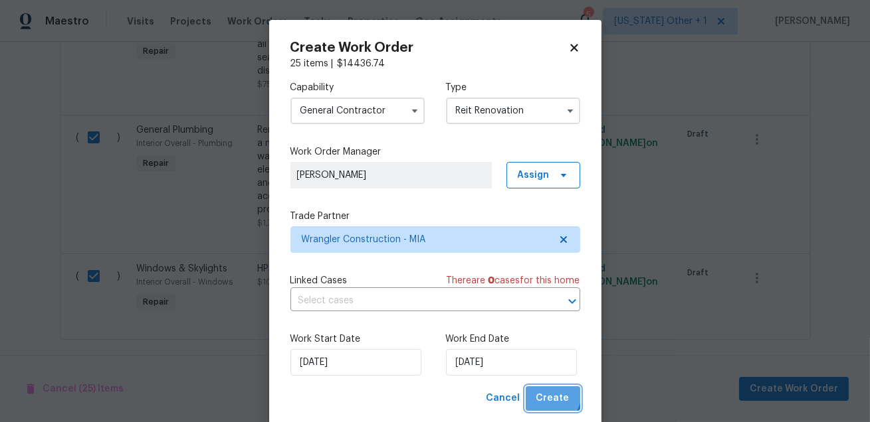
click at [548, 395] on span "Create" at bounding box center [552, 399] width 33 height 17
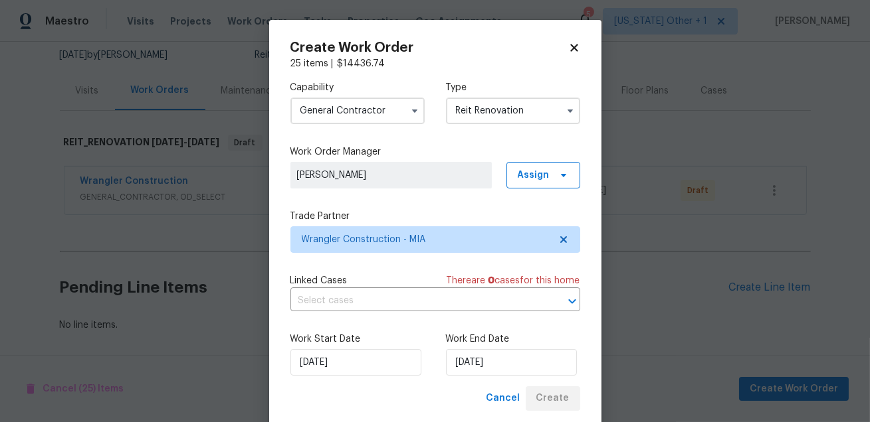
scroll to position [129, 0]
